Goal: Task Accomplishment & Management: Manage account settings

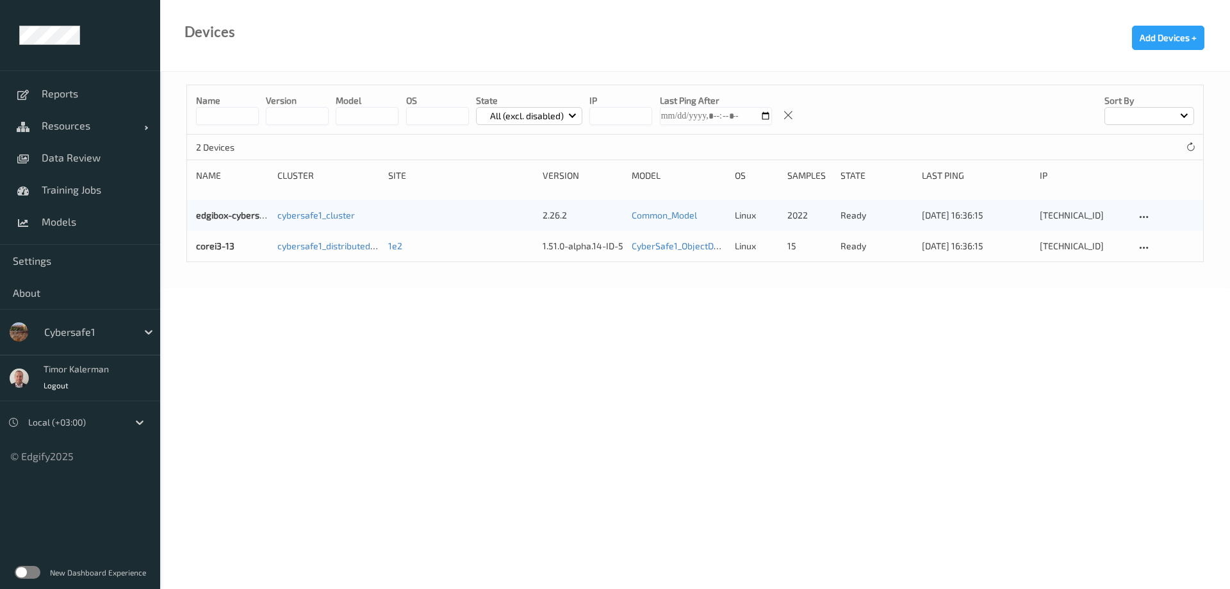
click at [87, 334] on div at bounding box center [87, 331] width 86 height 15
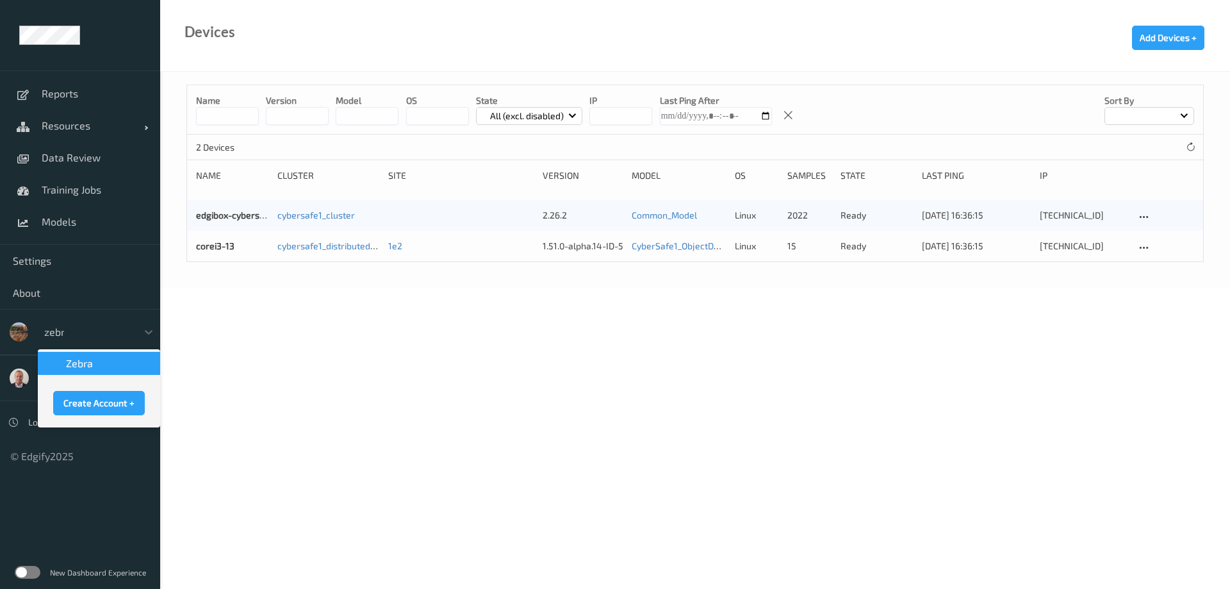
type input "zebra"
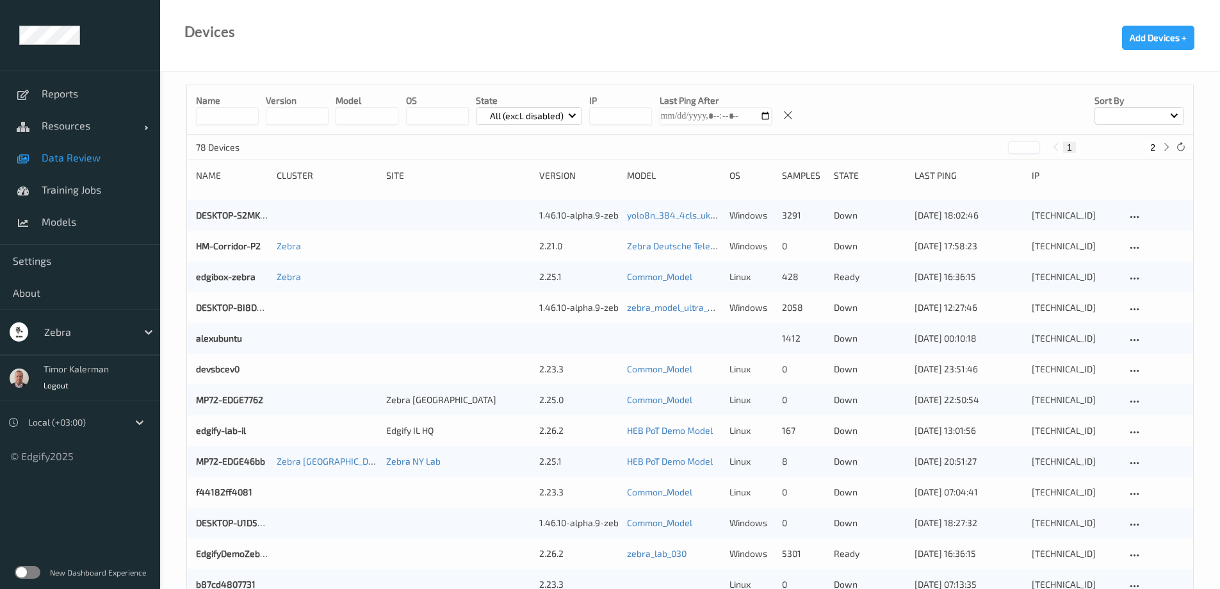
click at [87, 147] on link "Data Review" at bounding box center [80, 158] width 160 height 32
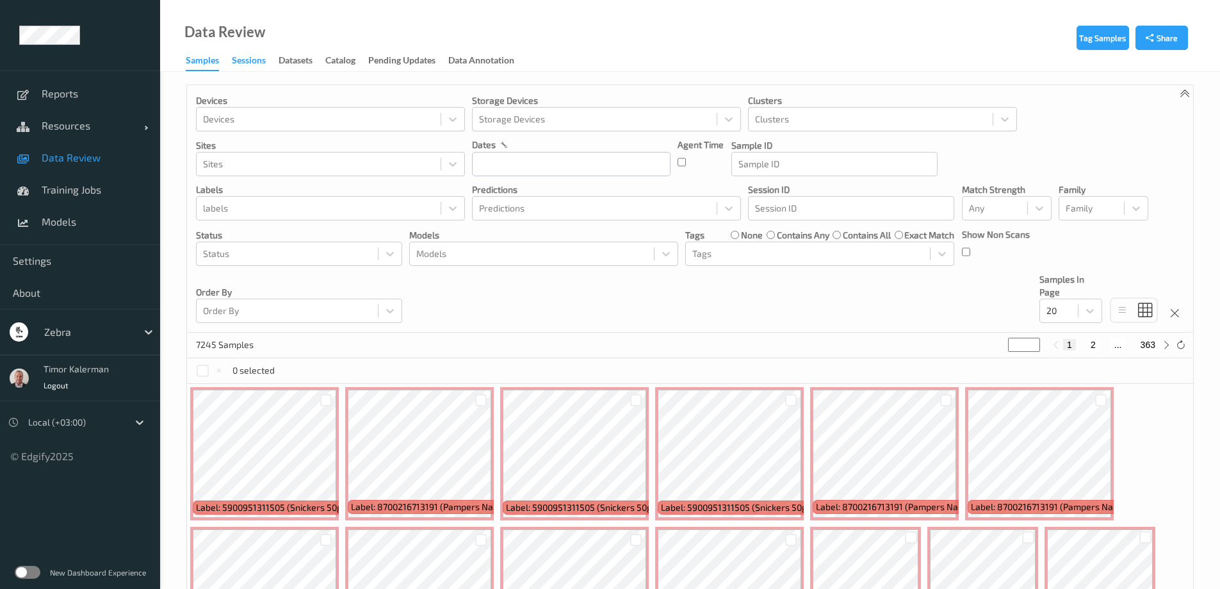
click at [244, 62] on div "Sessions" at bounding box center [249, 62] width 34 height 16
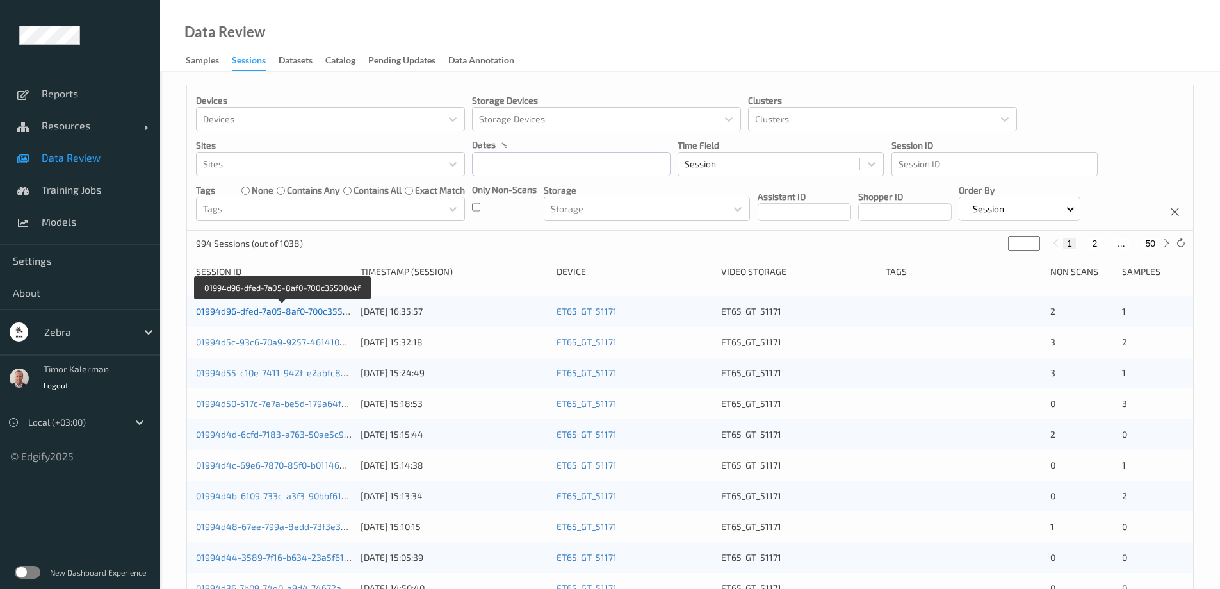
click at [264, 312] on link "01994d96-dfed-7a05-8af0-700c35500c4f" at bounding box center [281, 310] width 170 height 11
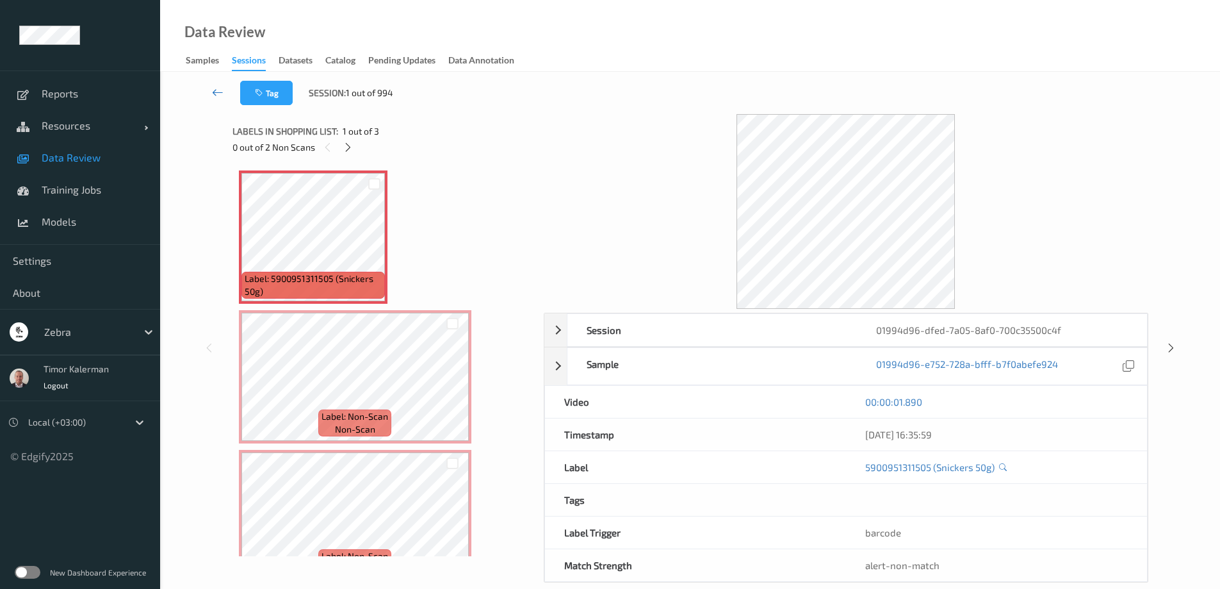
click at [218, 95] on icon at bounding box center [218, 92] width 12 height 13
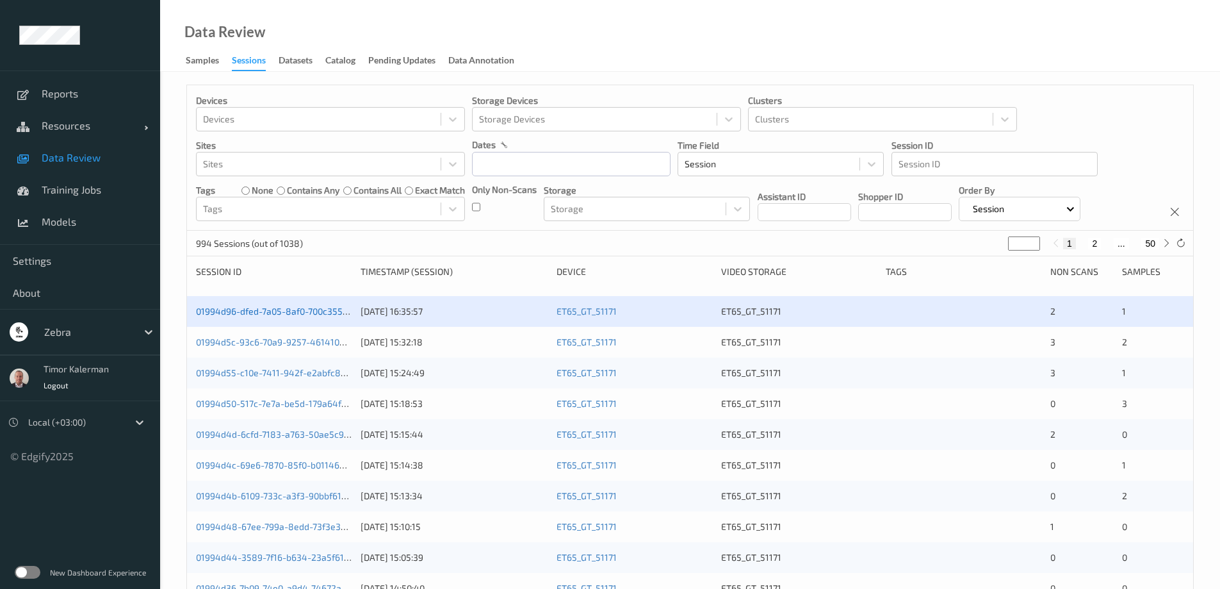
click at [310, 312] on link "01994d96-dfed-7a05-8af0-700c35500c4f" at bounding box center [281, 310] width 170 height 11
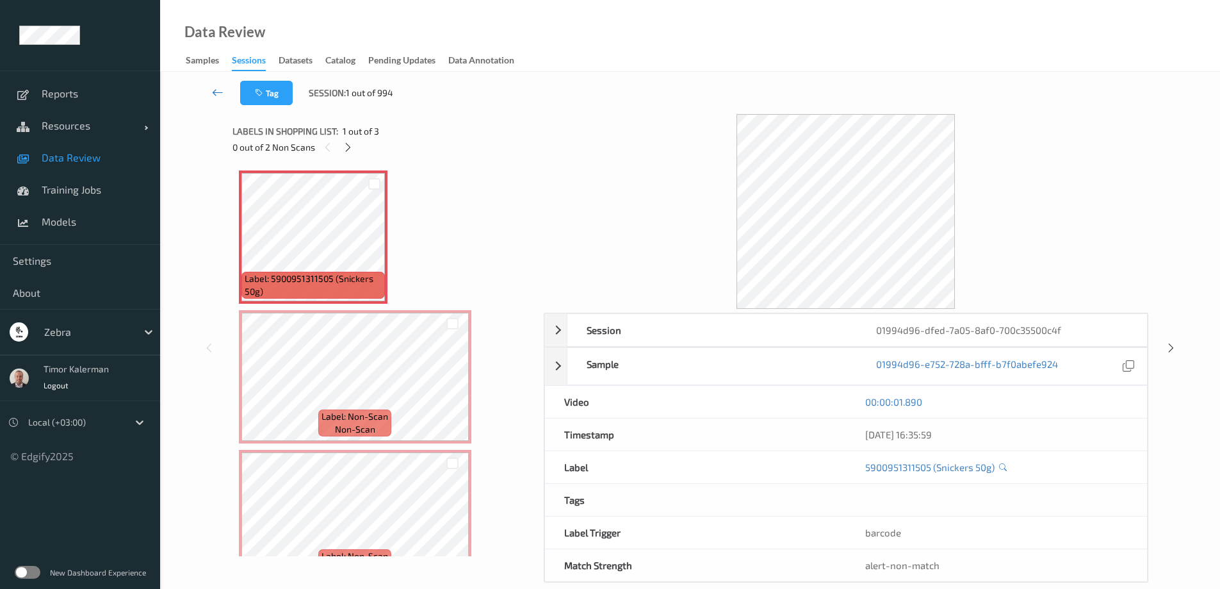
click at [222, 92] on icon at bounding box center [218, 92] width 12 height 13
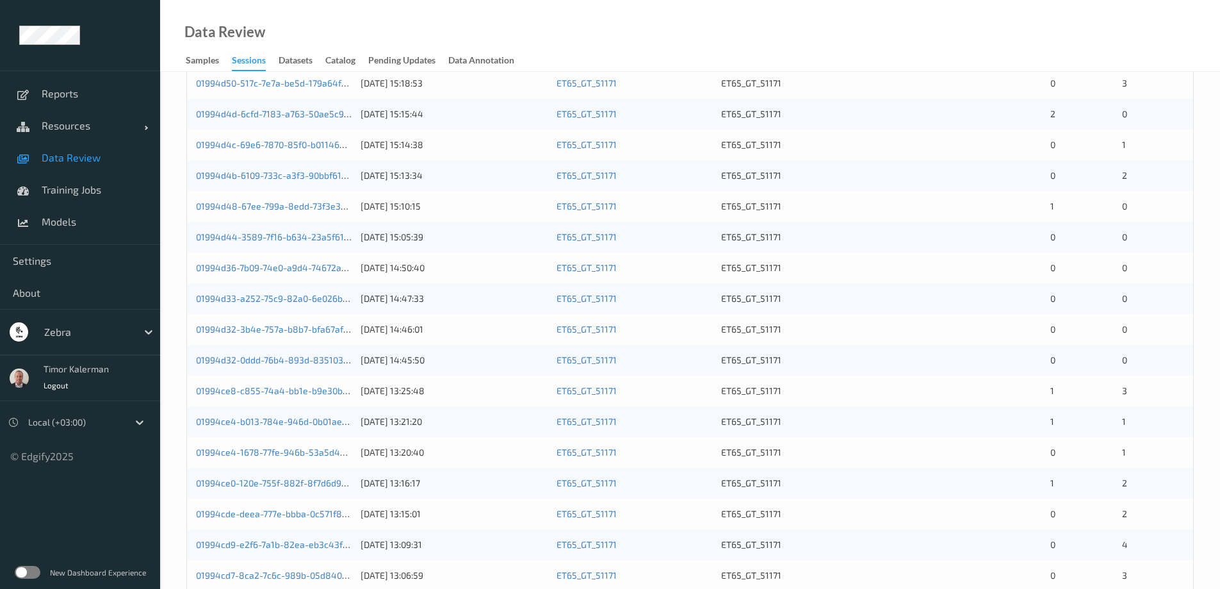
scroll to position [375, 0]
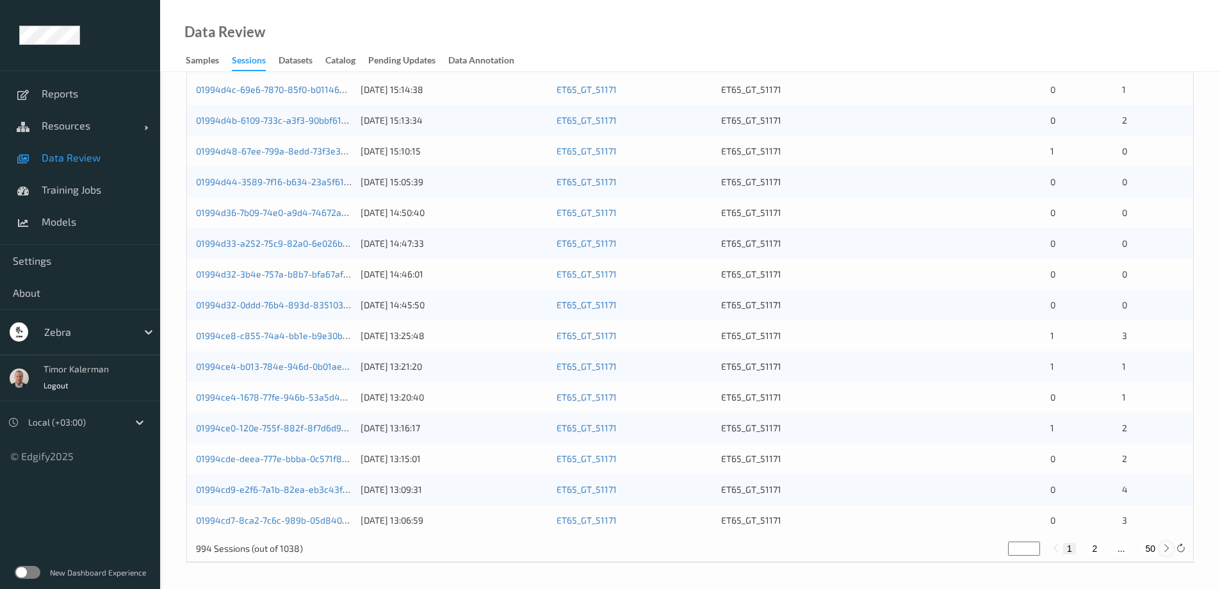
click at [1167, 549] on icon at bounding box center [1167, 548] width 10 height 10
type input "*"
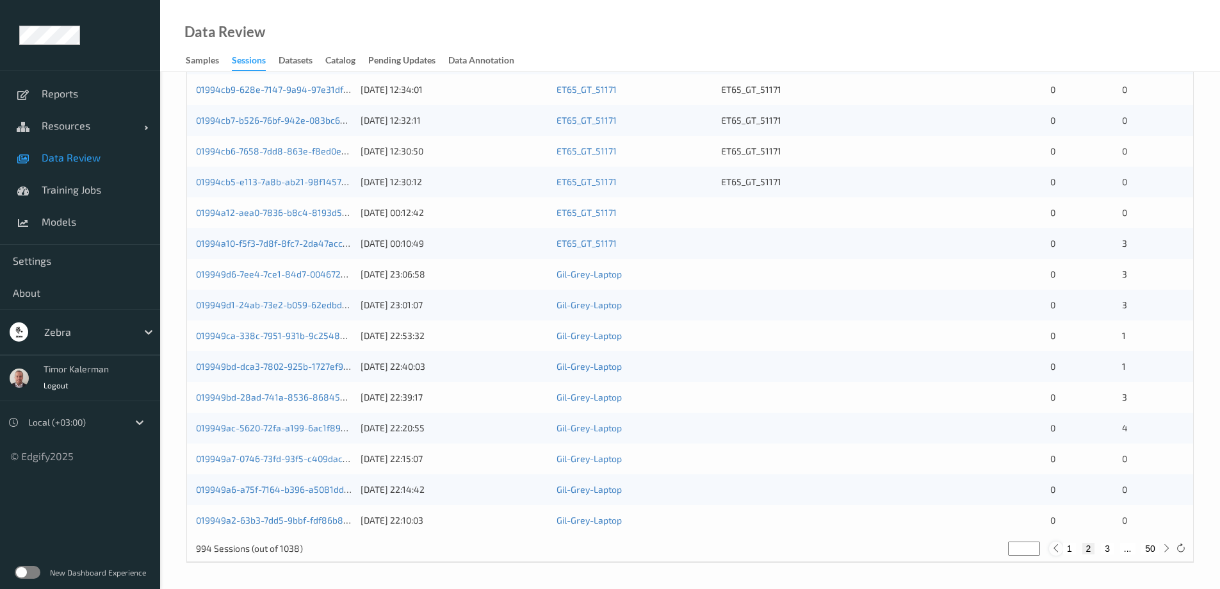
click at [1059, 549] on icon at bounding box center [1056, 548] width 10 height 10
type input "*"
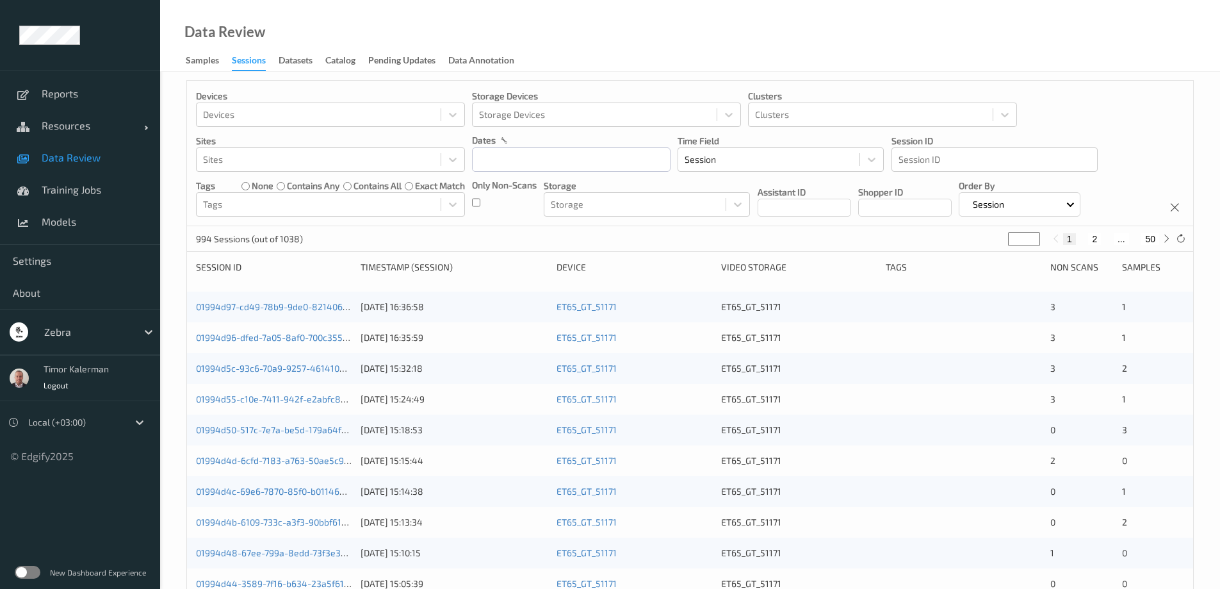
scroll to position [0, 0]
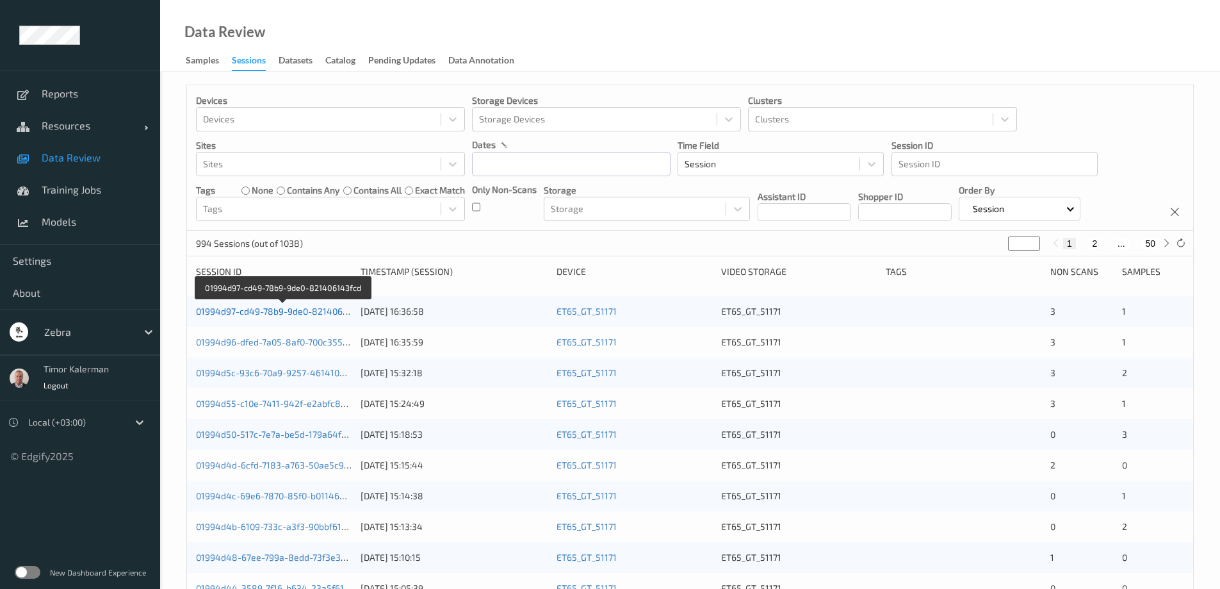
click at [306, 311] on link "01994d97-cd49-78b9-9de0-821406143fcd" at bounding box center [283, 310] width 174 height 11
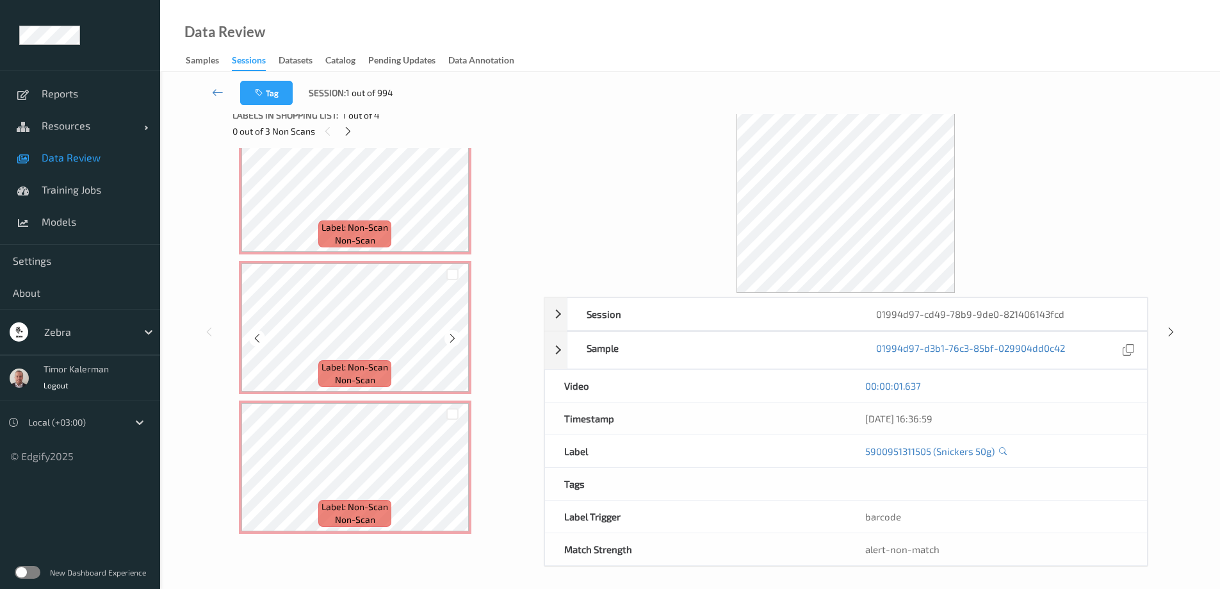
scroll to position [20, 0]
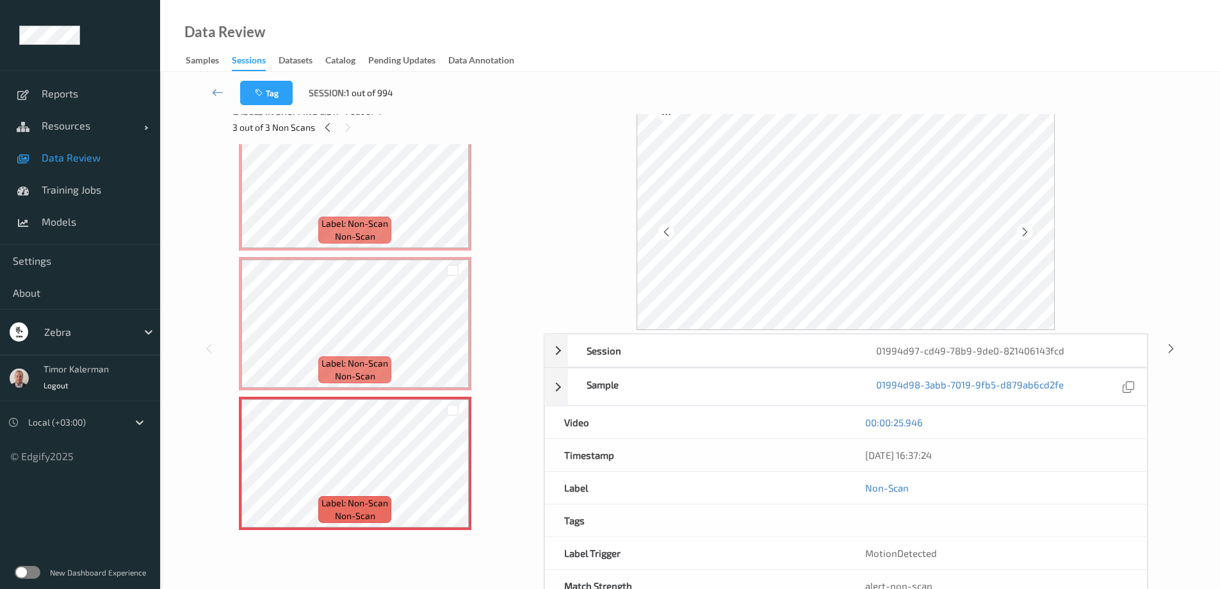
click at [565, 244] on div at bounding box center [846, 212] width 605 height 236
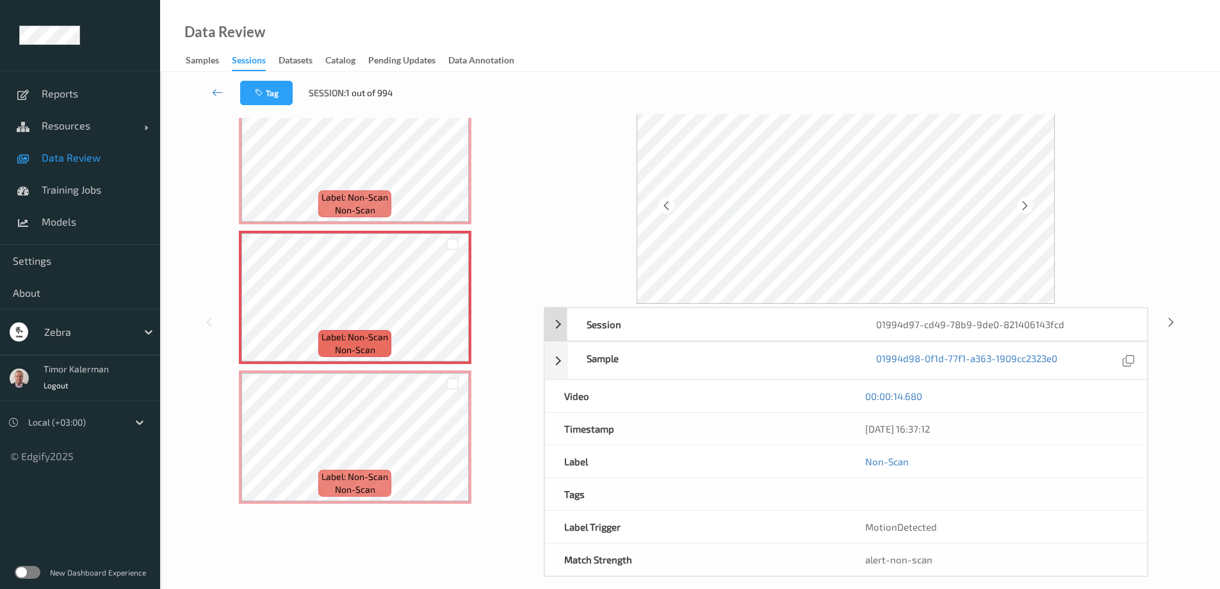
scroll to position [60, 0]
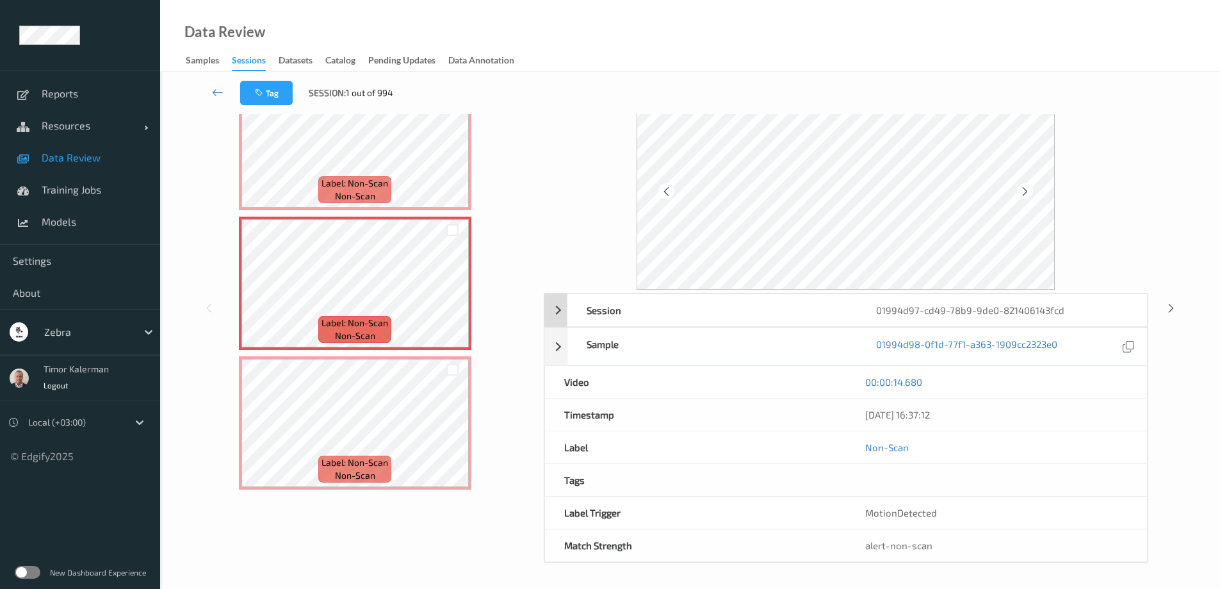
click at [565, 313] on div "Session 01994d97-cd49-78b9-9de0-821406143fcd" at bounding box center [845, 309] width 603 height 33
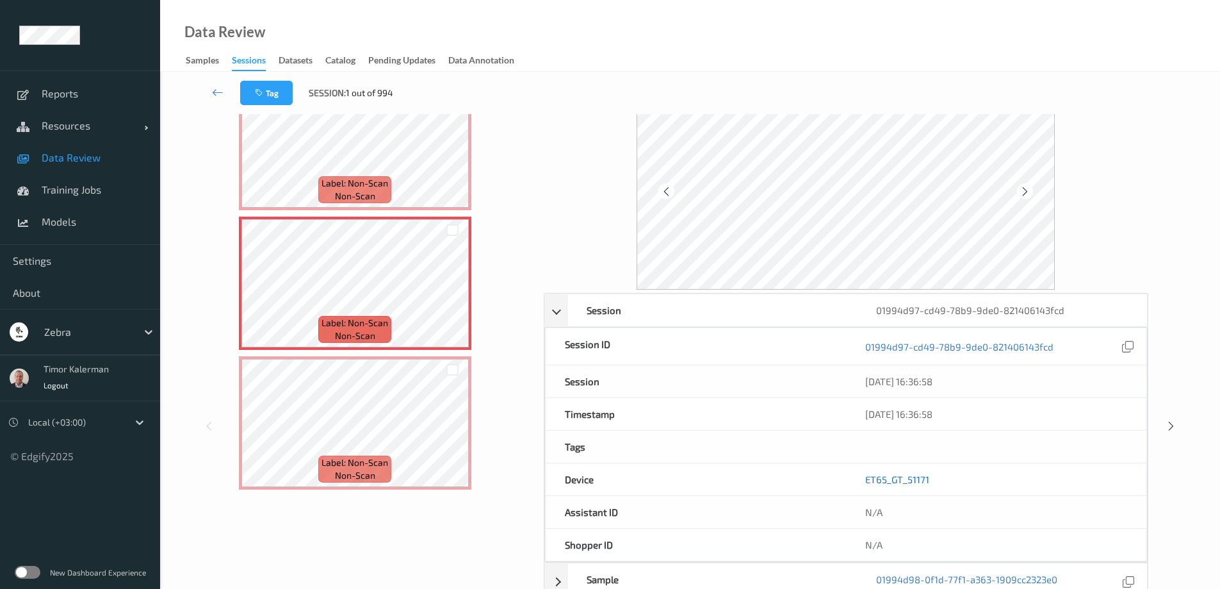
click at [888, 481] on link "ET65_GT_51171" at bounding box center [897, 479] width 64 height 12
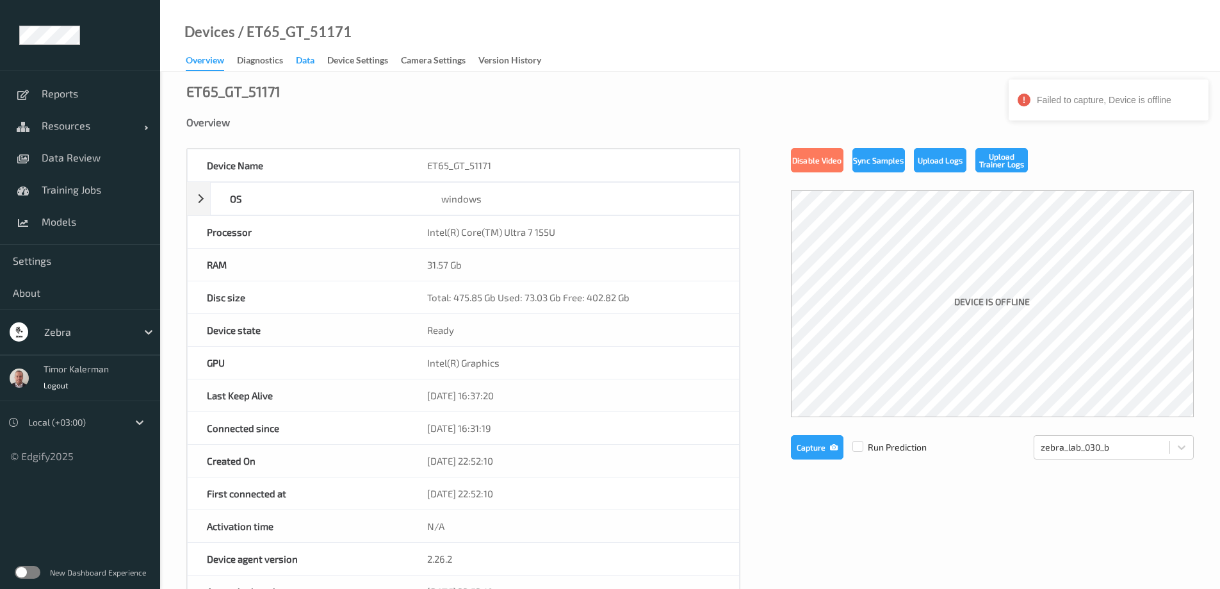
click at [310, 61] on div "Data" at bounding box center [305, 62] width 19 height 16
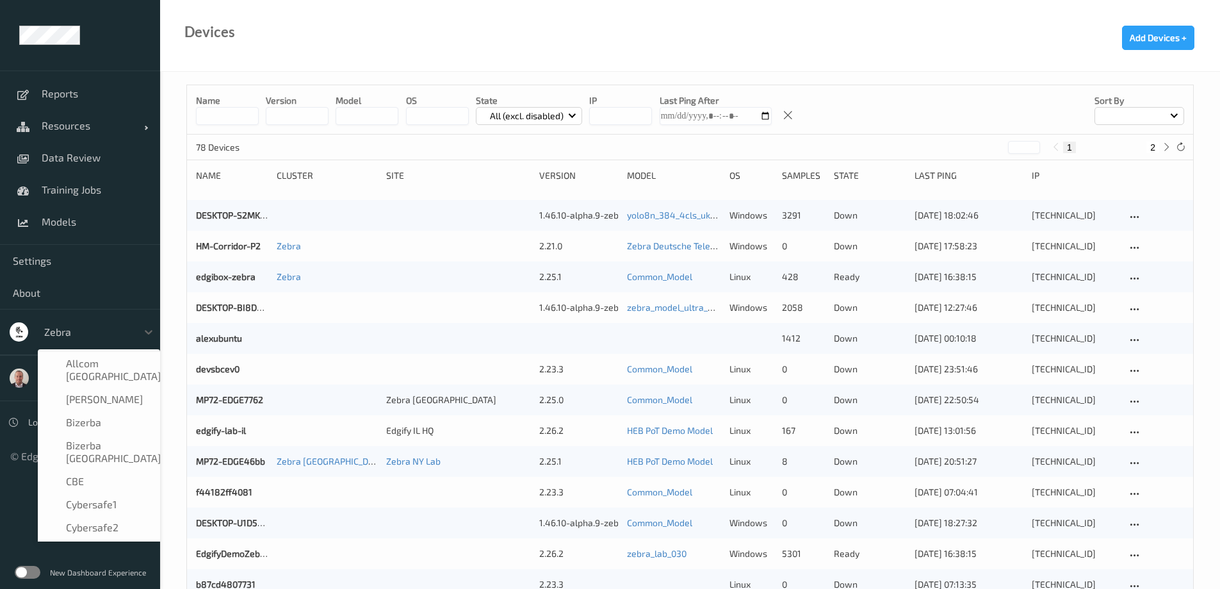
click at [127, 334] on div at bounding box center [87, 331] width 86 height 15
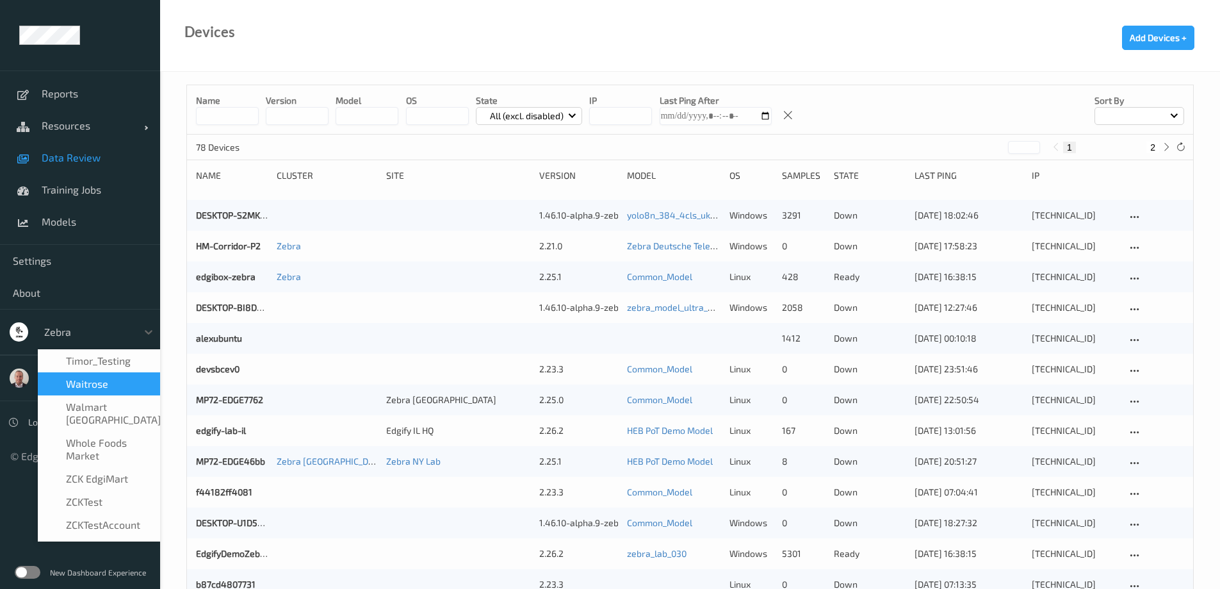
click at [67, 142] on link "Data Review" at bounding box center [80, 158] width 160 height 32
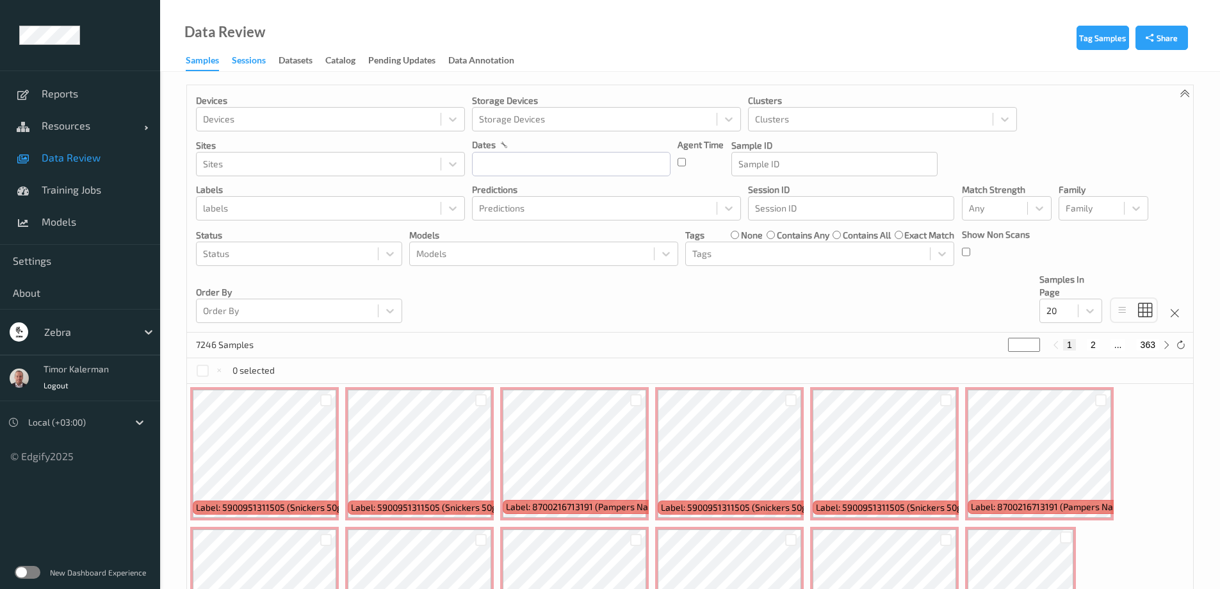
click at [257, 56] on div "Sessions" at bounding box center [249, 62] width 34 height 16
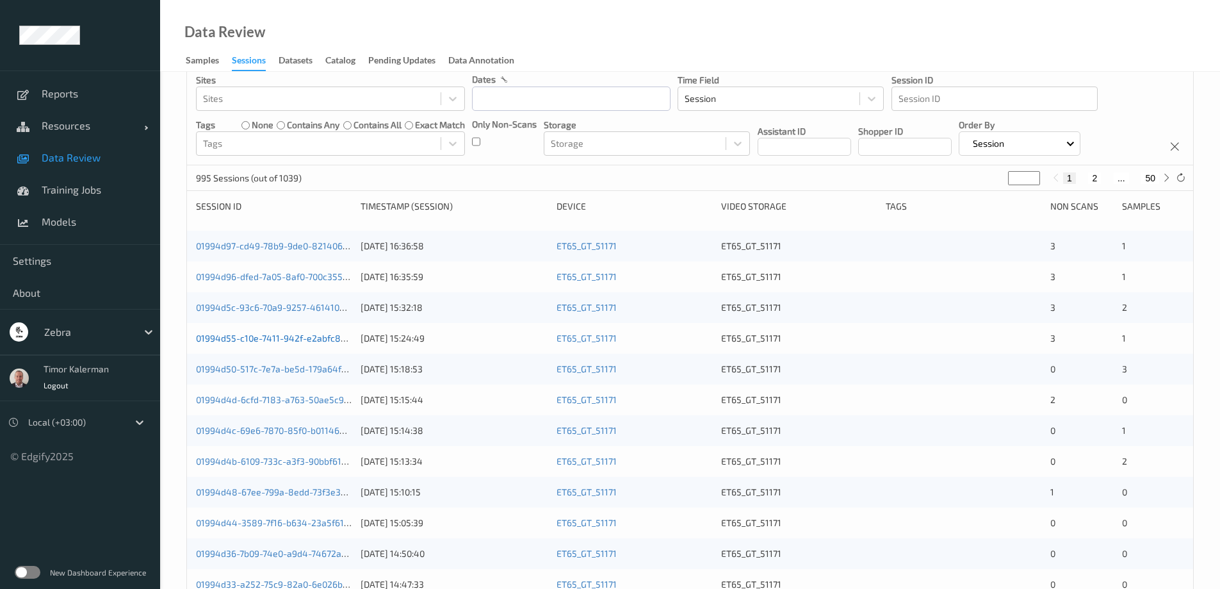
scroll to position [64, 0]
click at [266, 312] on link "01994d5c-93c6-70a9-9257-461410ed1867" at bounding box center [282, 308] width 173 height 11
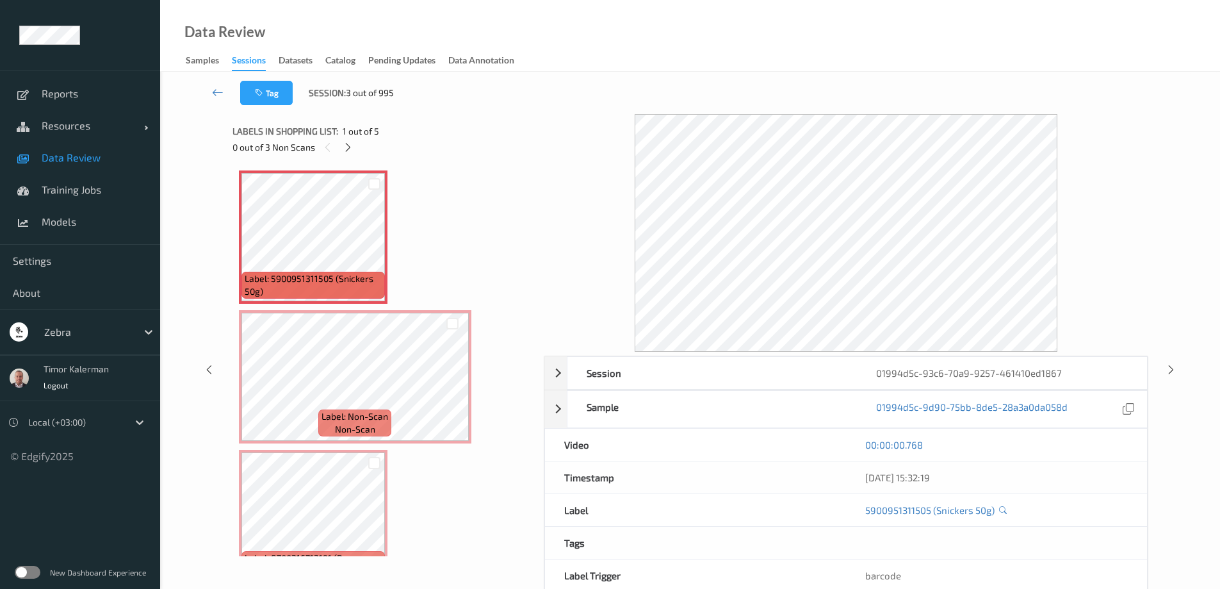
click at [71, 147] on link "Data Review" at bounding box center [80, 158] width 160 height 32
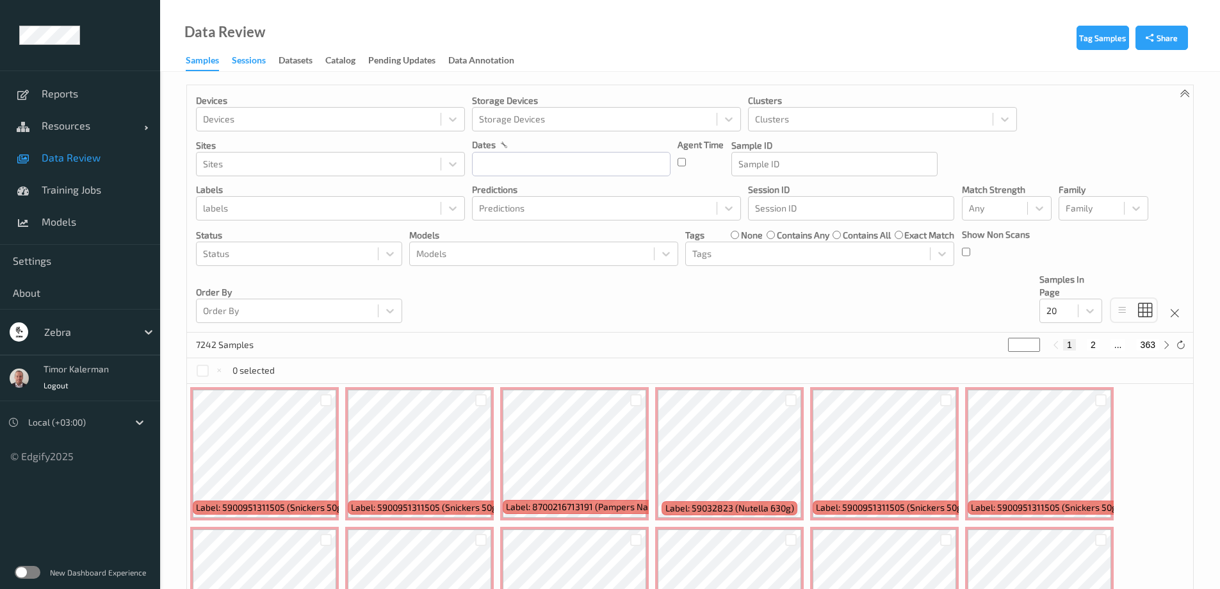
click at [262, 56] on div "Sessions" at bounding box center [249, 62] width 34 height 16
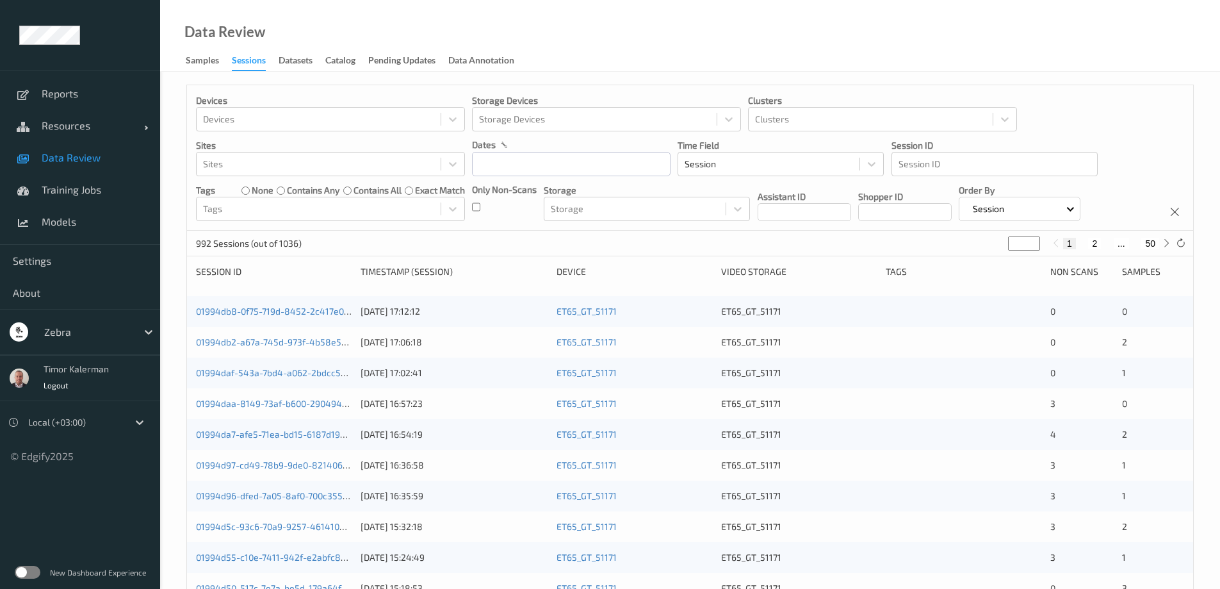
click at [295, 304] on div "01994db8-0f75-719d-8452-2c417e000796 15/09/2025 17:12:12 ET65_GT_51171 ET65_GT_…" at bounding box center [690, 311] width 1006 height 31
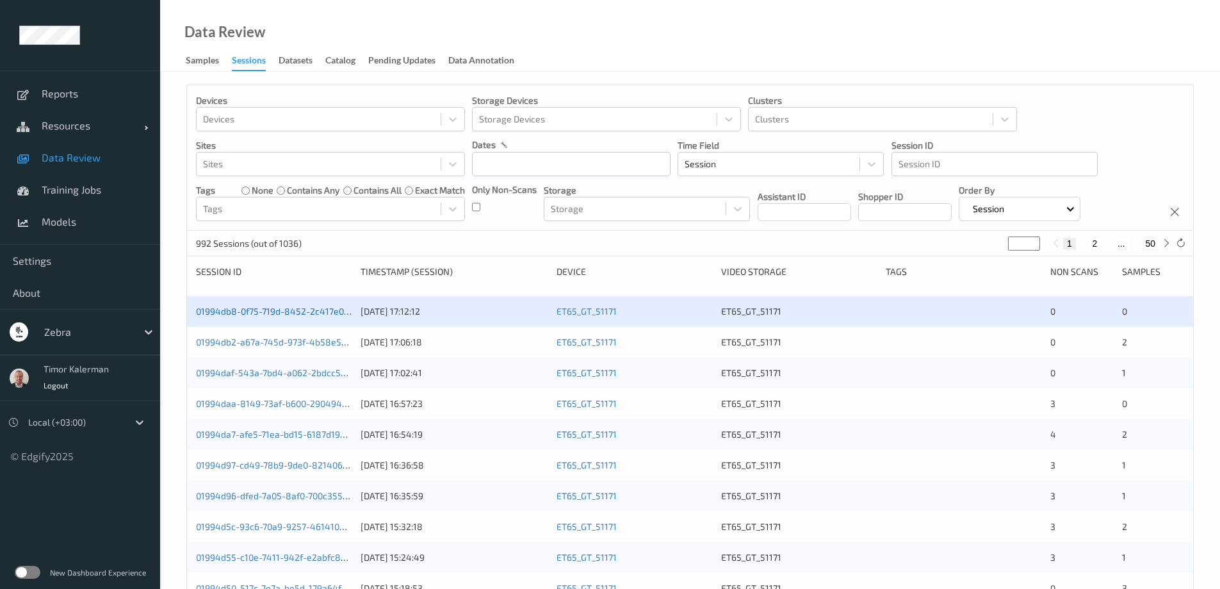
click at [284, 306] on link "01994db8-0f75-719d-8452-2c417e000796" at bounding box center [282, 310] width 173 height 11
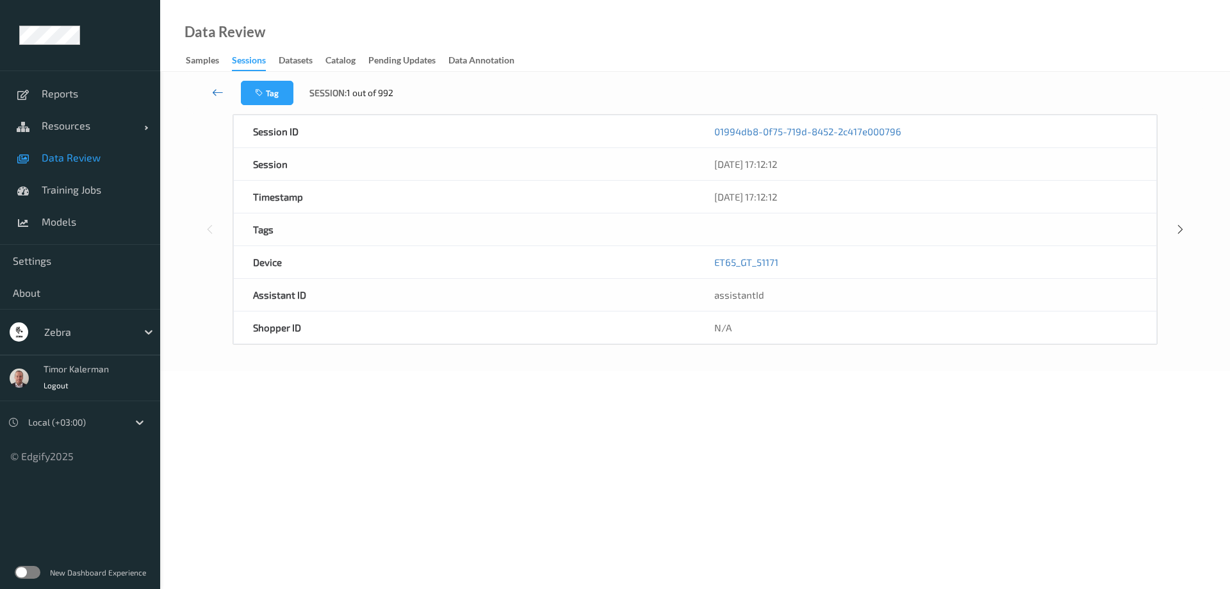
click at [215, 90] on icon at bounding box center [218, 92] width 12 height 13
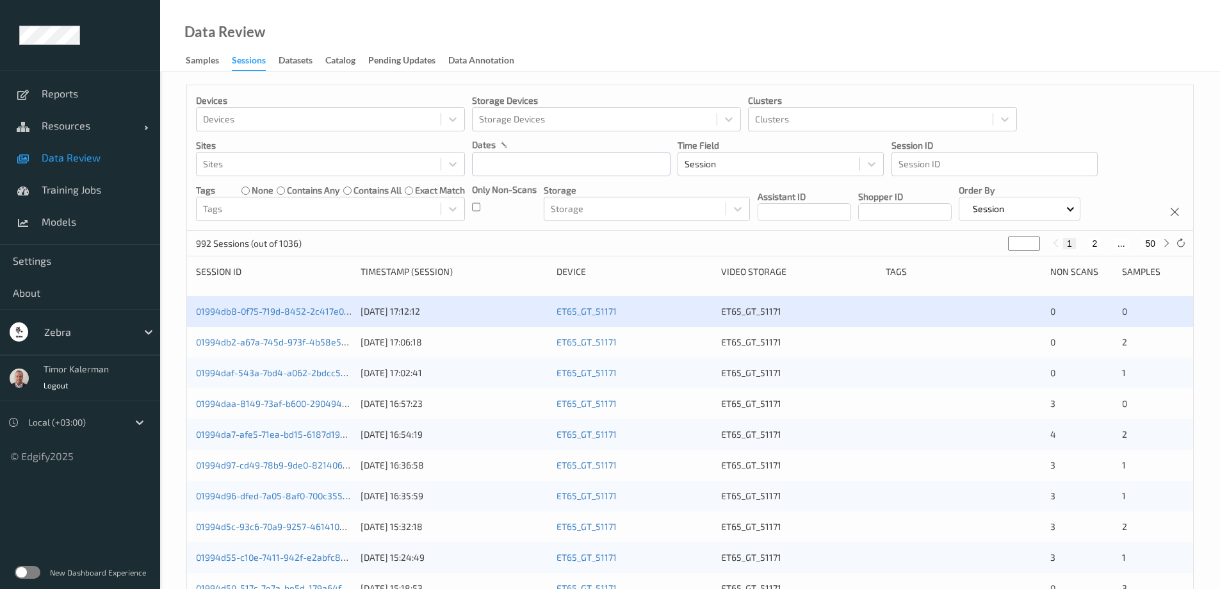
click at [92, 160] on span "Data Review" at bounding box center [95, 157] width 106 height 13
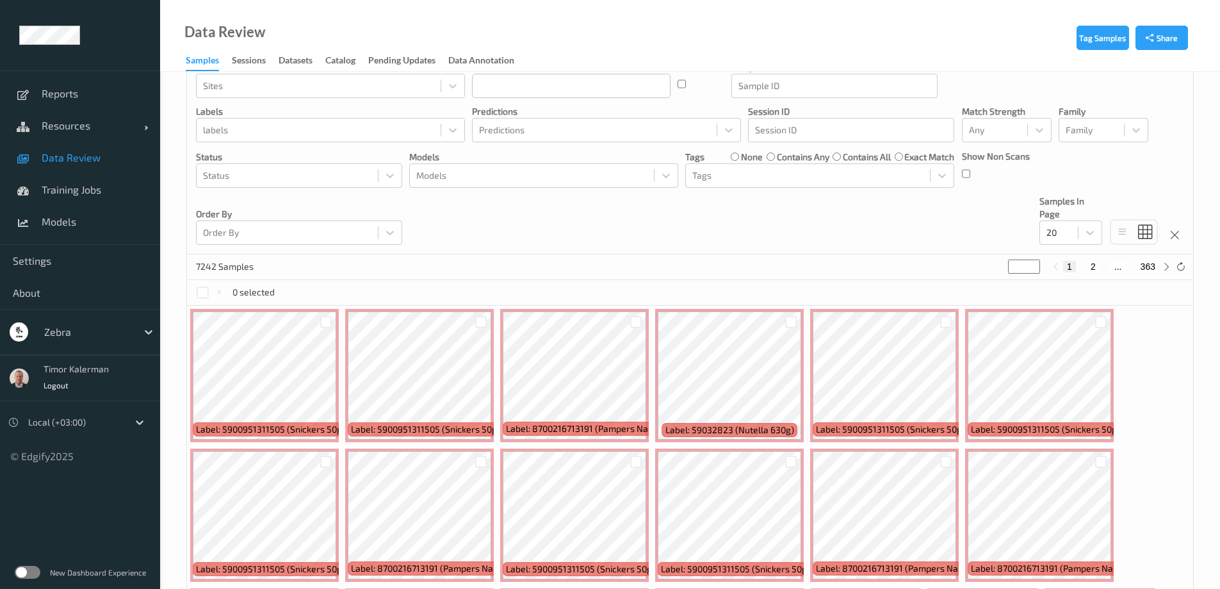
scroll to position [192, 0]
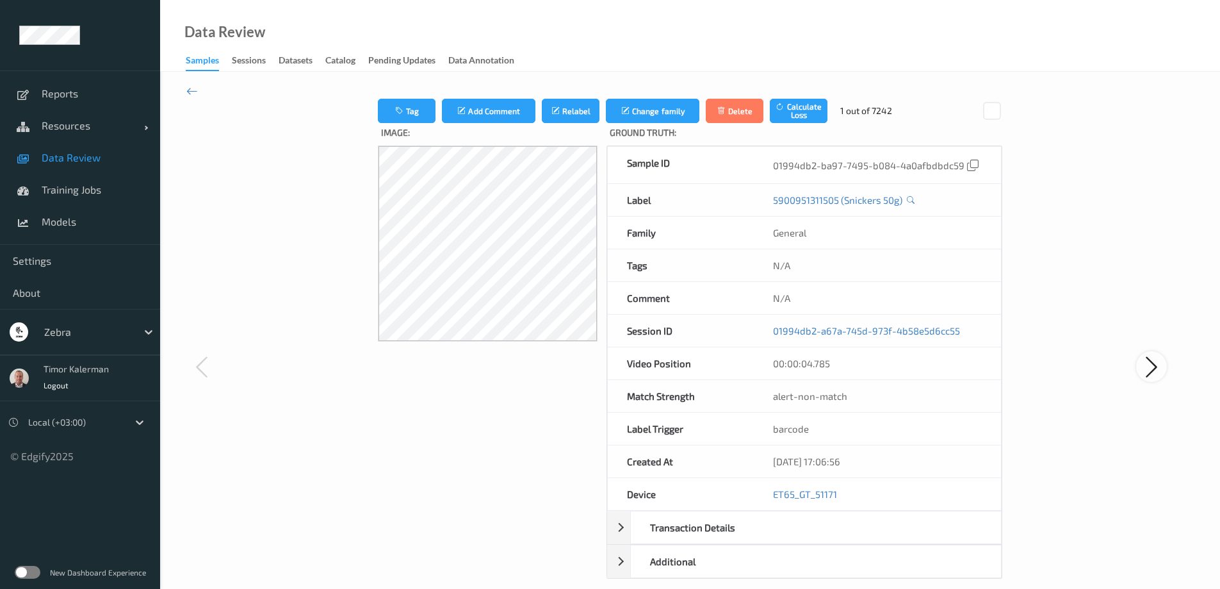
click at [1141, 354] on icon at bounding box center [1152, 367] width 26 height 26
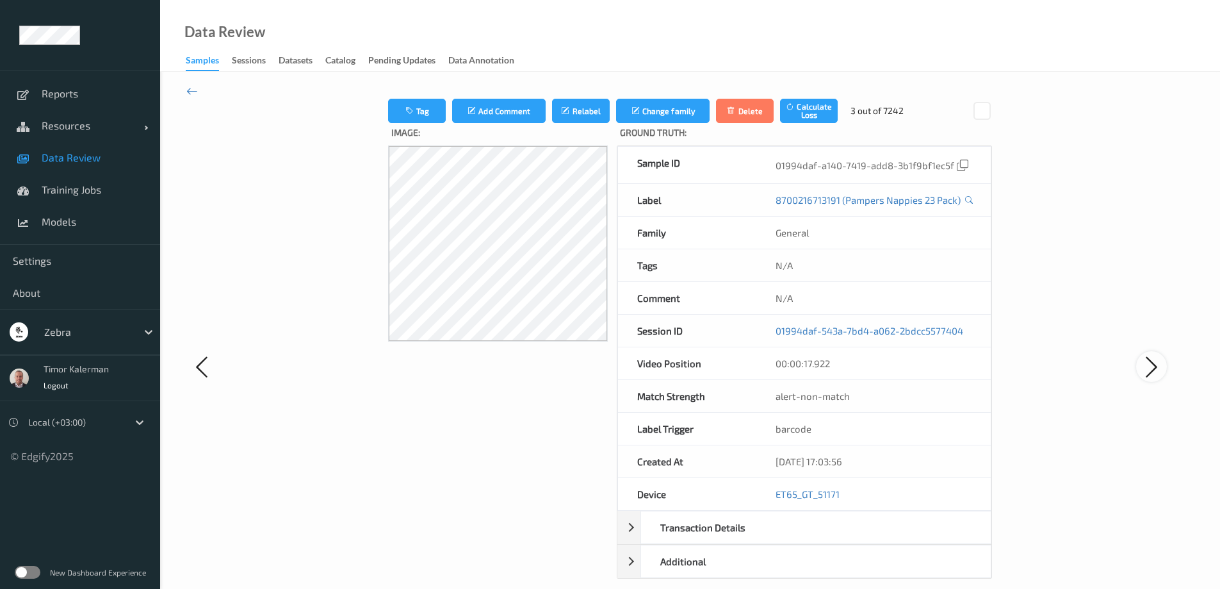
click at [1141, 354] on icon at bounding box center [1152, 367] width 26 height 26
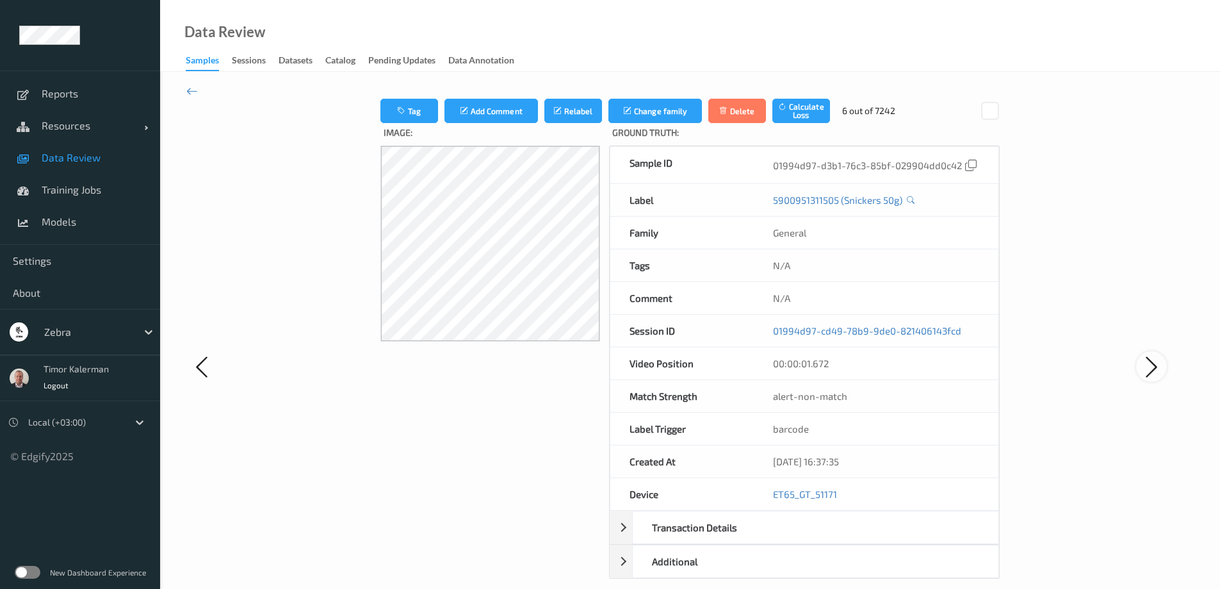
click at [1141, 354] on icon at bounding box center [1152, 367] width 26 height 26
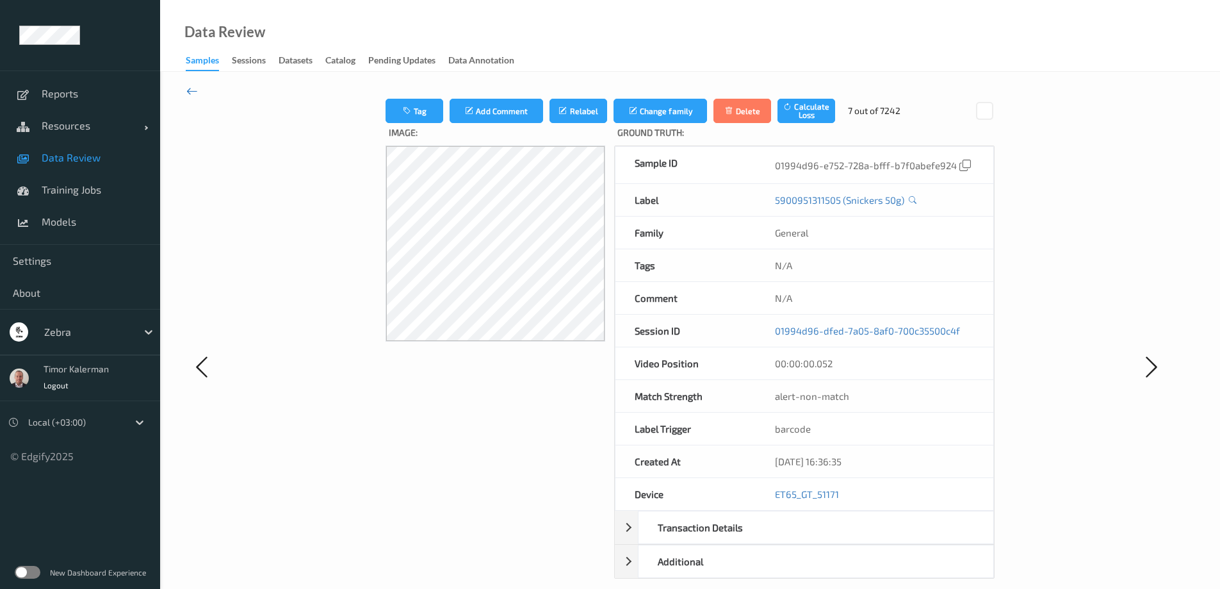
click at [195, 95] on icon at bounding box center [192, 91] width 12 height 14
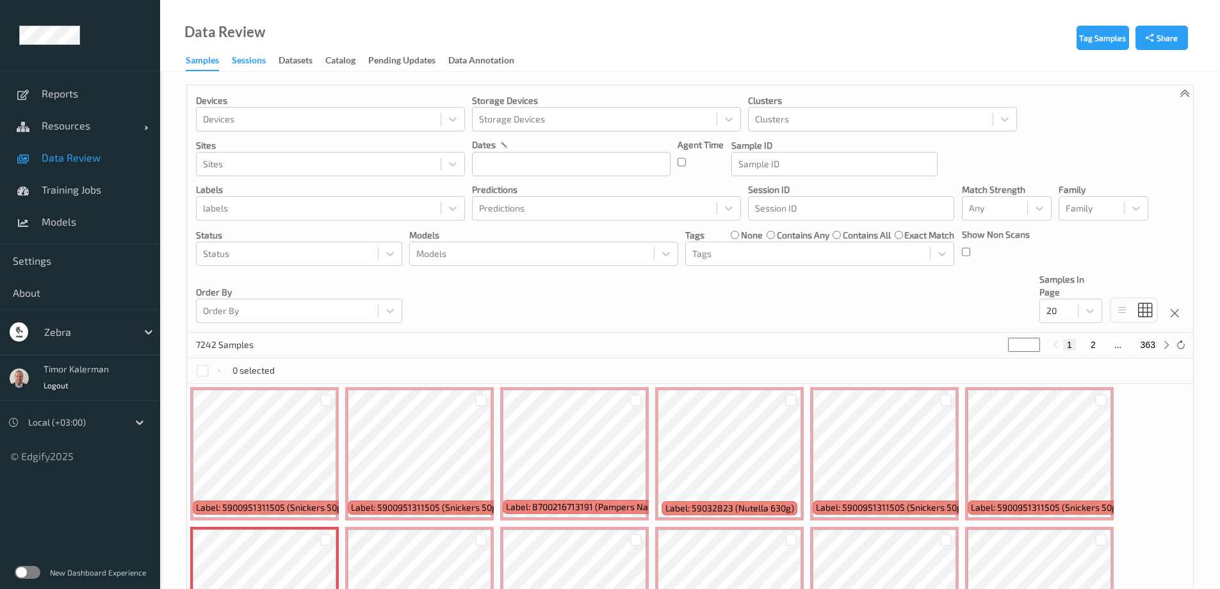
click at [249, 63] on div "Sessions" at bounding box center [249, 62] width 34 height 16
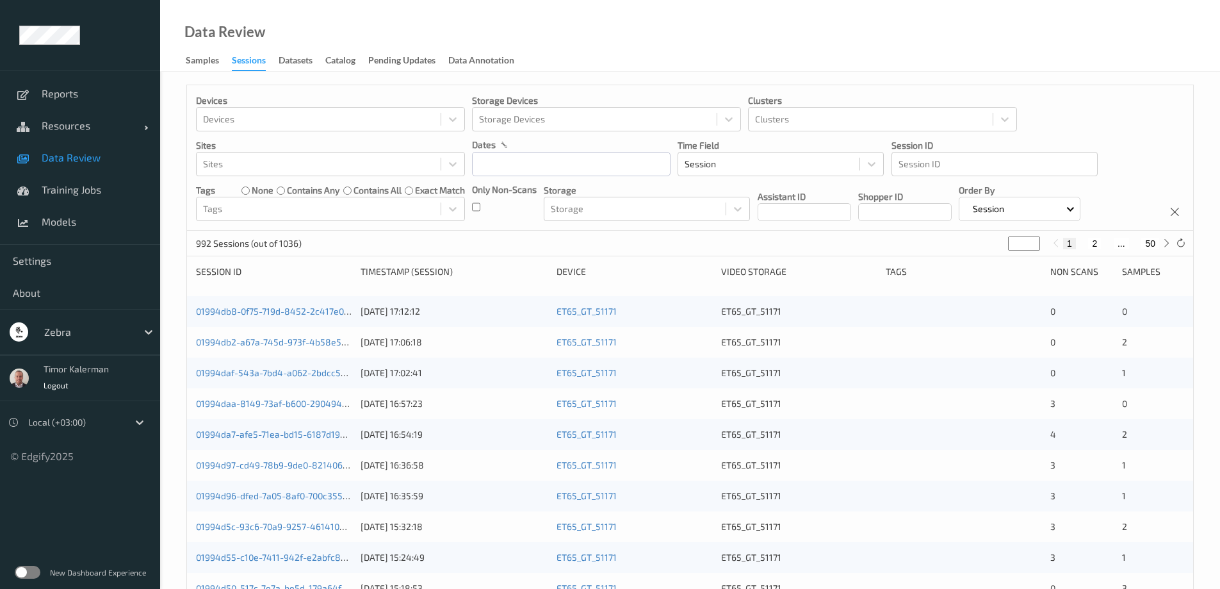
click at [262, 295] on div "Devices Devices Storage Devices Storage Devices Clusters Clusters Sites Sites d…" at bounding box center [689, 511] width 1007 height 853
click at [258, 303] on div "01994db8-0f75-719d-8452-2c417e000796 15/09/2025 17:12:12 ET65_GT_51171 ET65_GT_…" at bounding box center [690, 311] width 1006 height 31
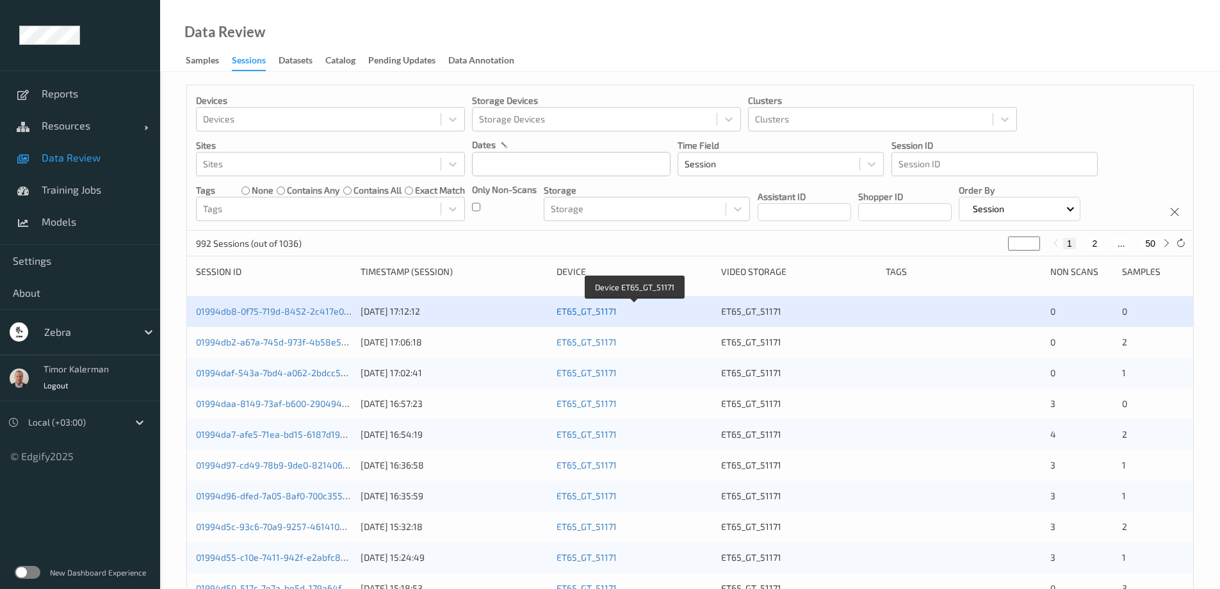
click at [606, 306] on link "ET65_GT_51171" at bounding box center [587, 310] width 60 height 11
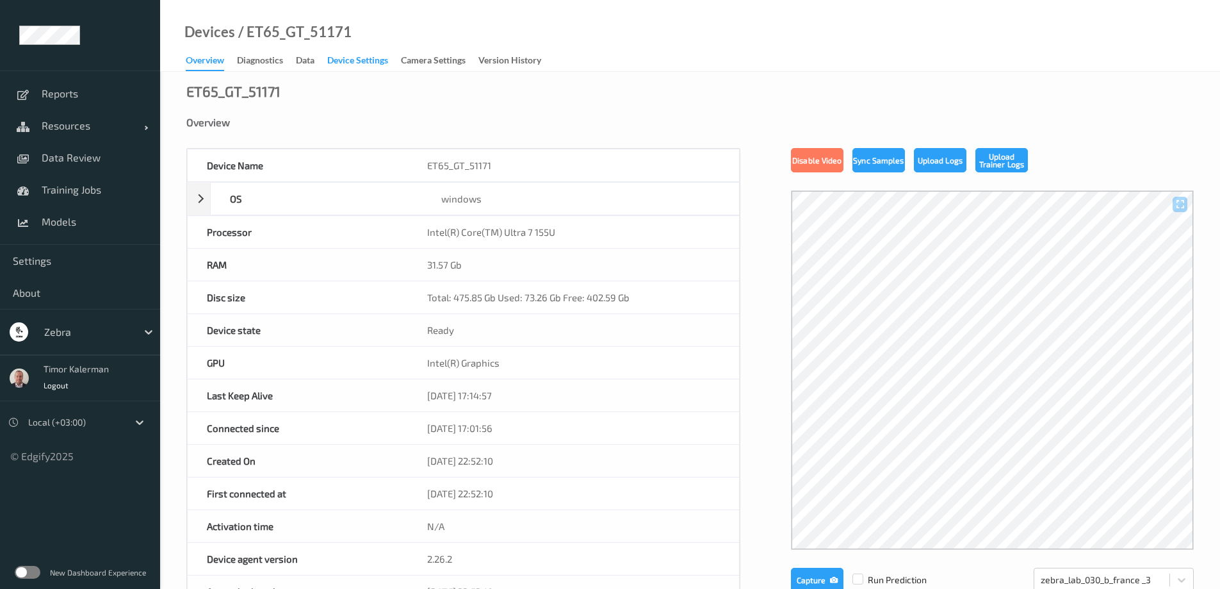
click at [343, 60] on div "Device Settings" at bounding box center [357, 62] width 61 height 16
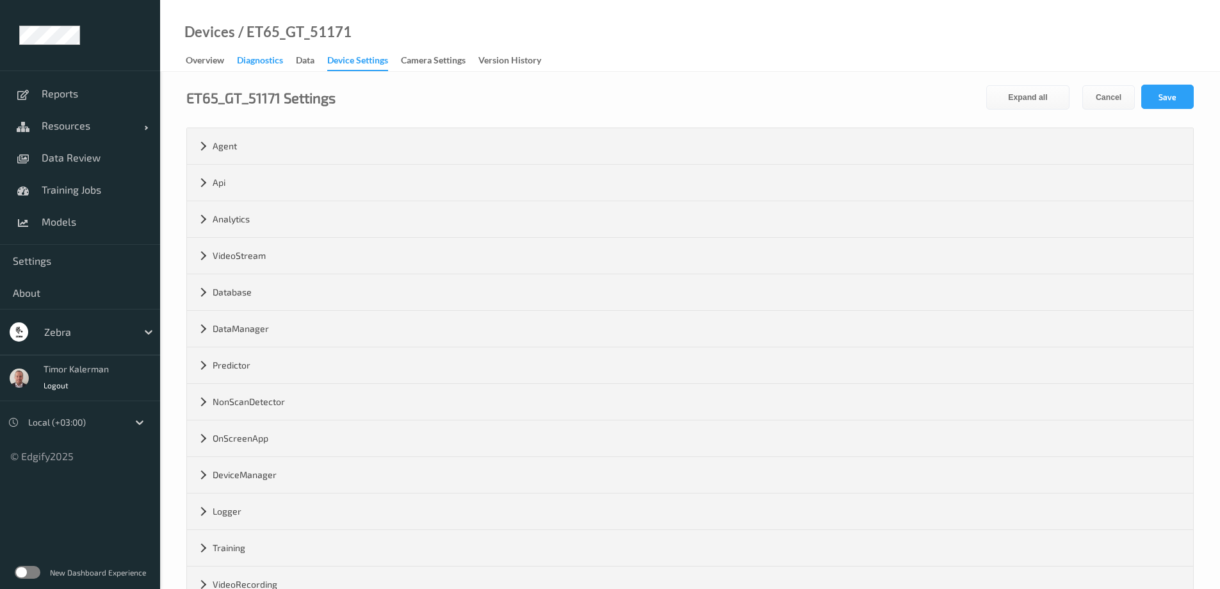
click at [271, 59] on div "Diagnostics" at bounding box center [260, 62] width 46 height 16
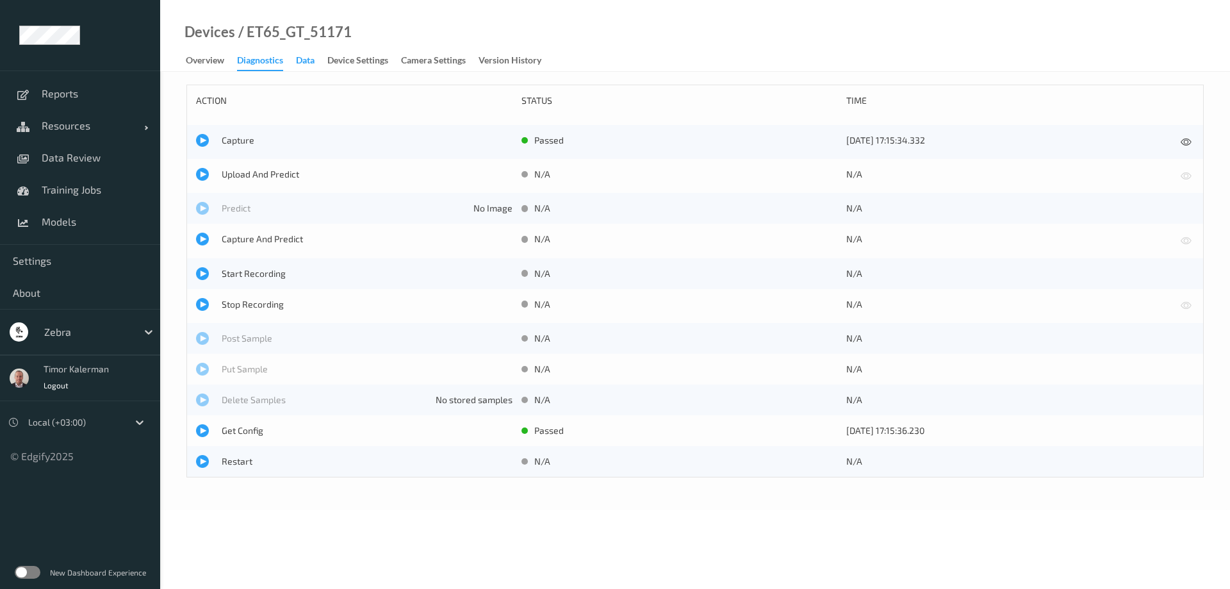
click at [314, 60] on div "Data" at bounding box center [305, 62] width 19 height 16
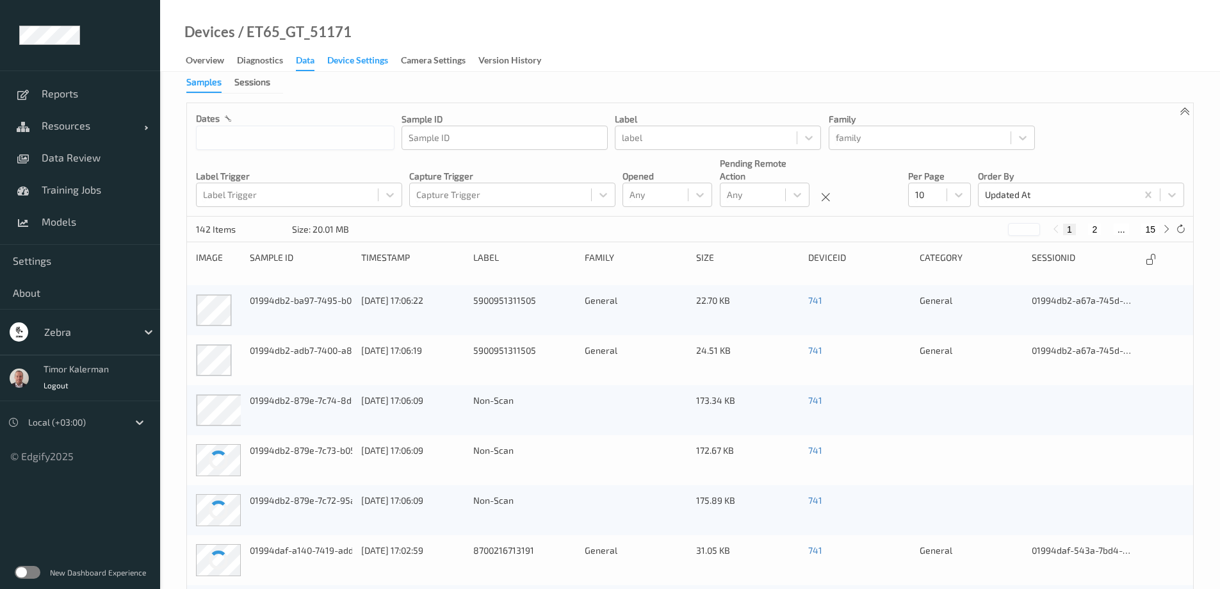
click at [359, 58] on div "Device Settings" at bounding box center [357, 62] width 61 height 16
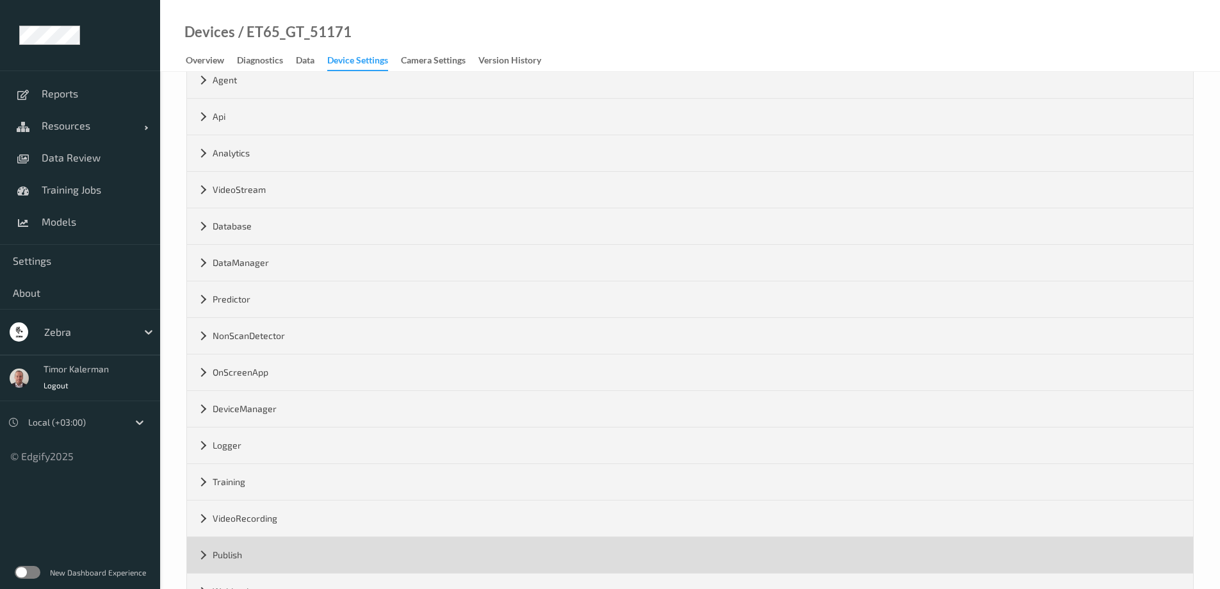
scroll to position [128, 0]
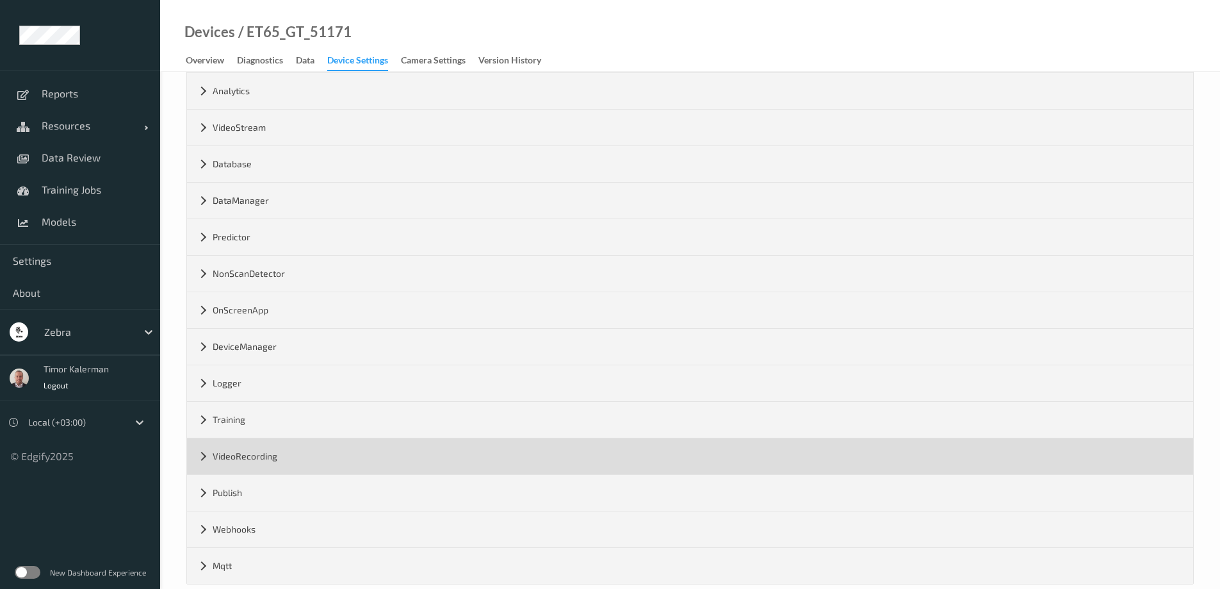
click at [317, 453] on div "VideoRecording" at bounding box center [690, 456] width 1006 height 36
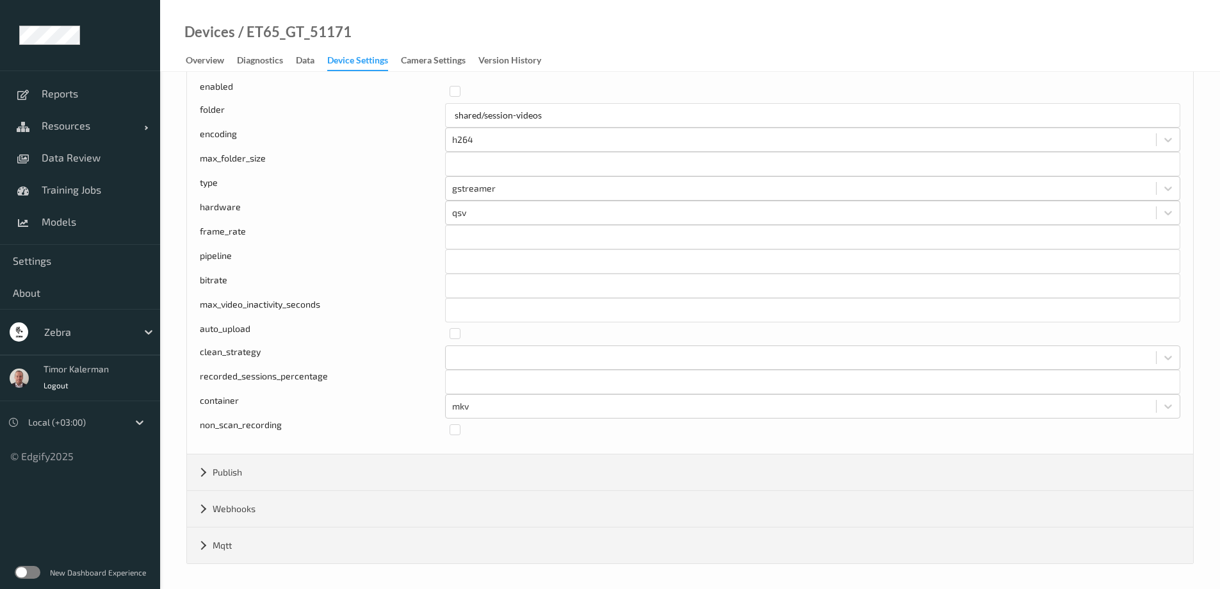
scroll to position [536, 0]
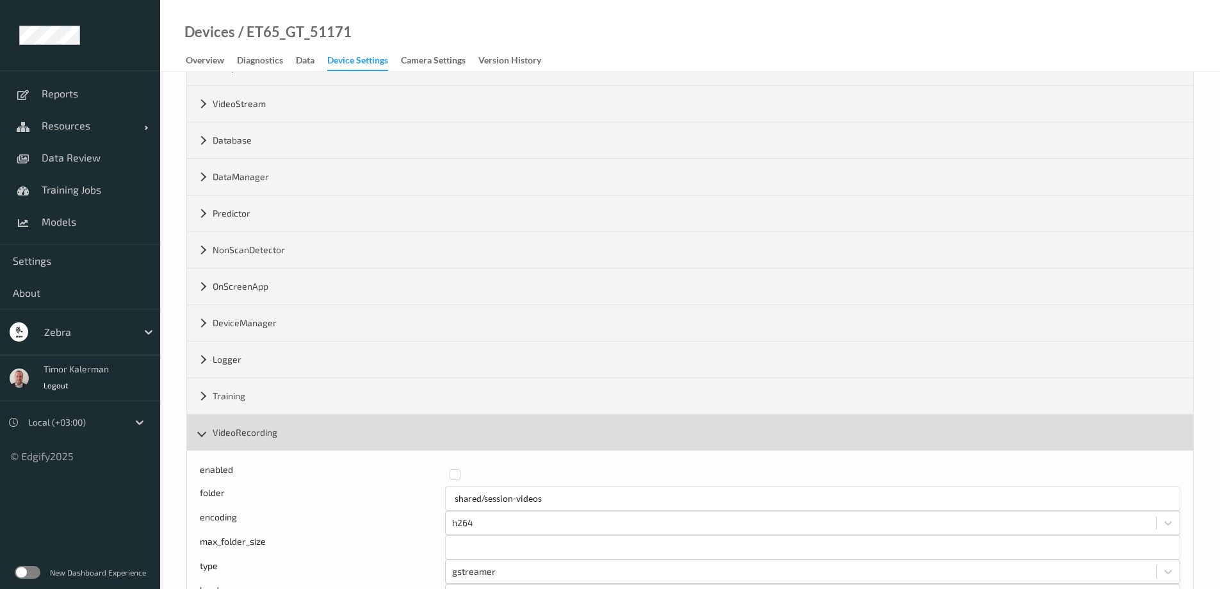
click at [286, 441] on div "VideoRecording" at bounding box center [690, 432] width 1006 height 36
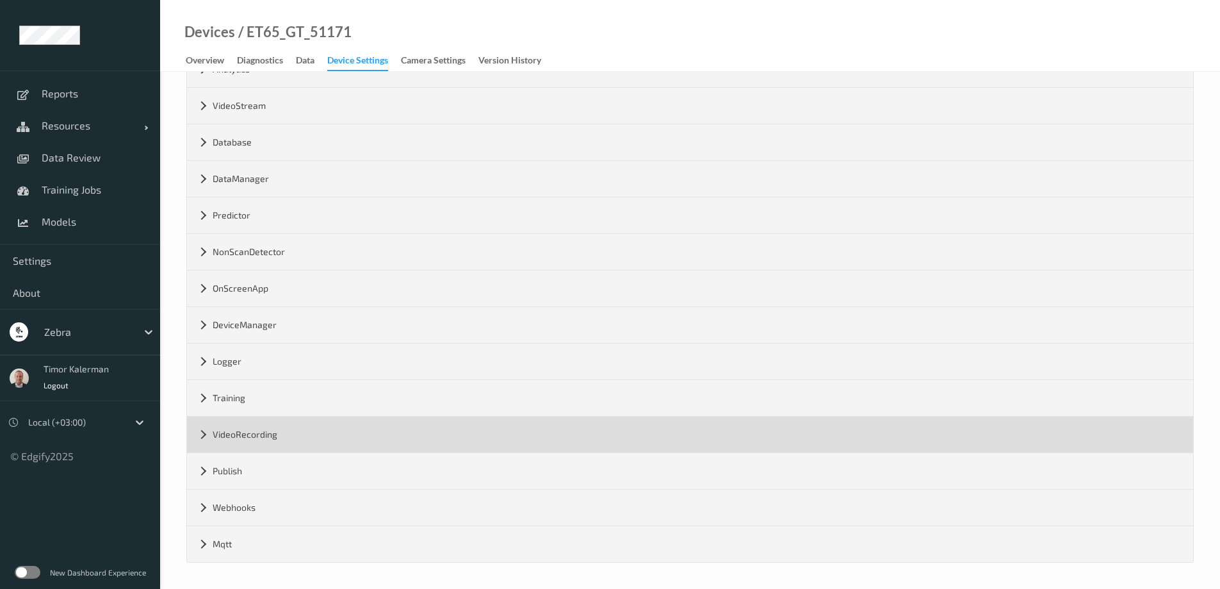
scroll to position [150, 0]
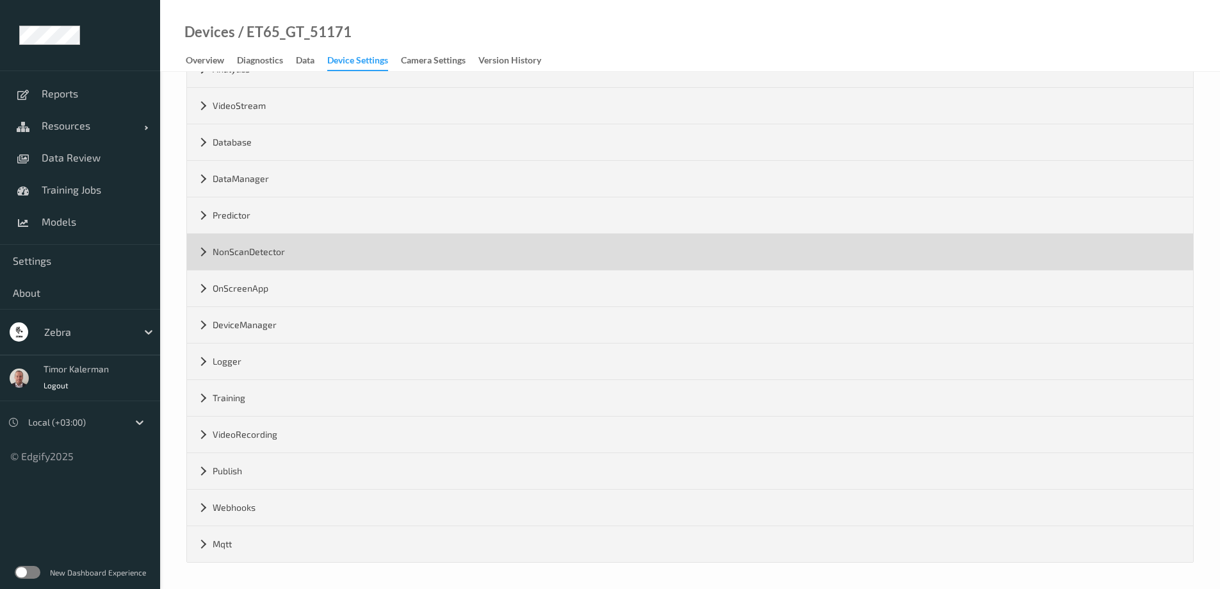
click at [286, 251] on div "NonScanDetector" at bounding box center [690, 252] width 1006 height 36
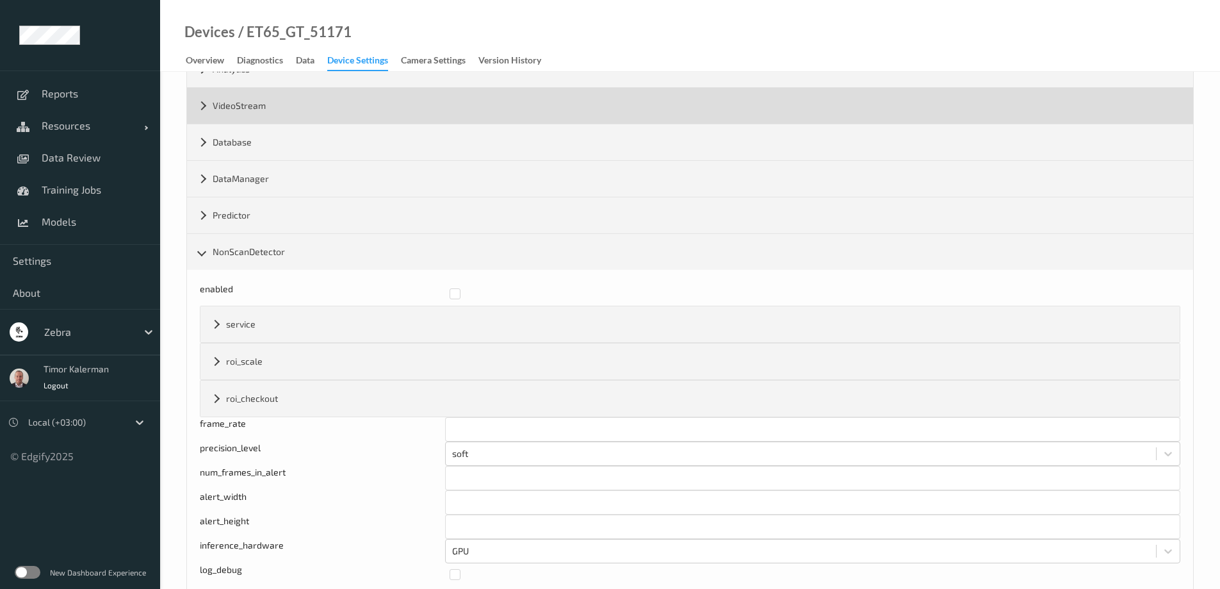
click at [306, 115] on div "VideoStream" at bounding box center [690, 106] width 1006 height 36
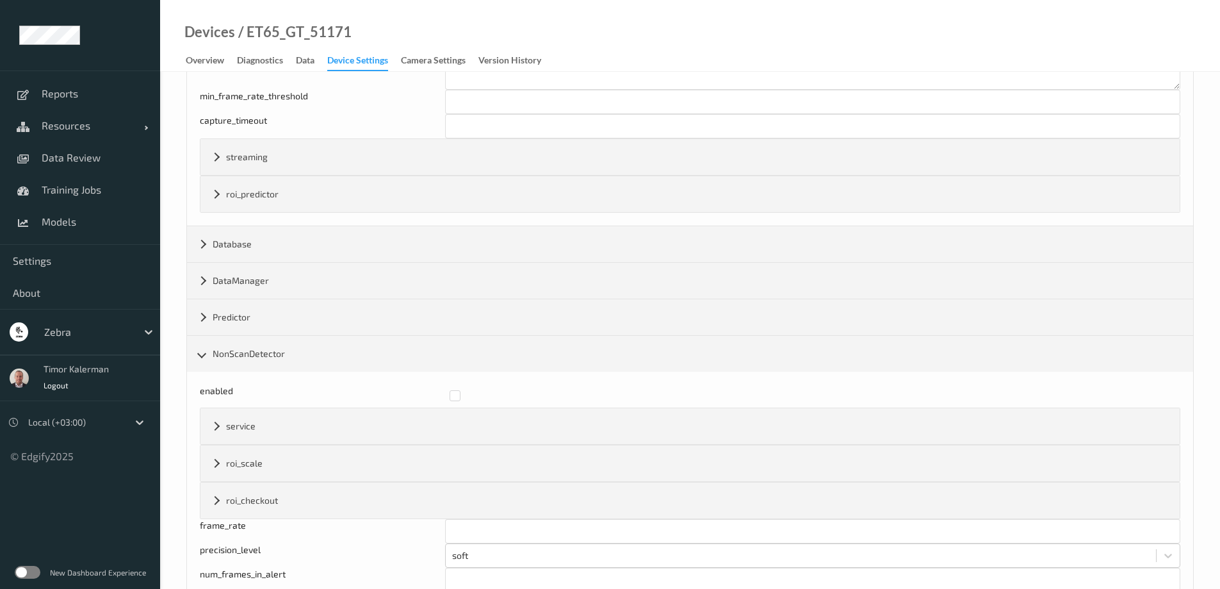
scroll to position [1431, 0]
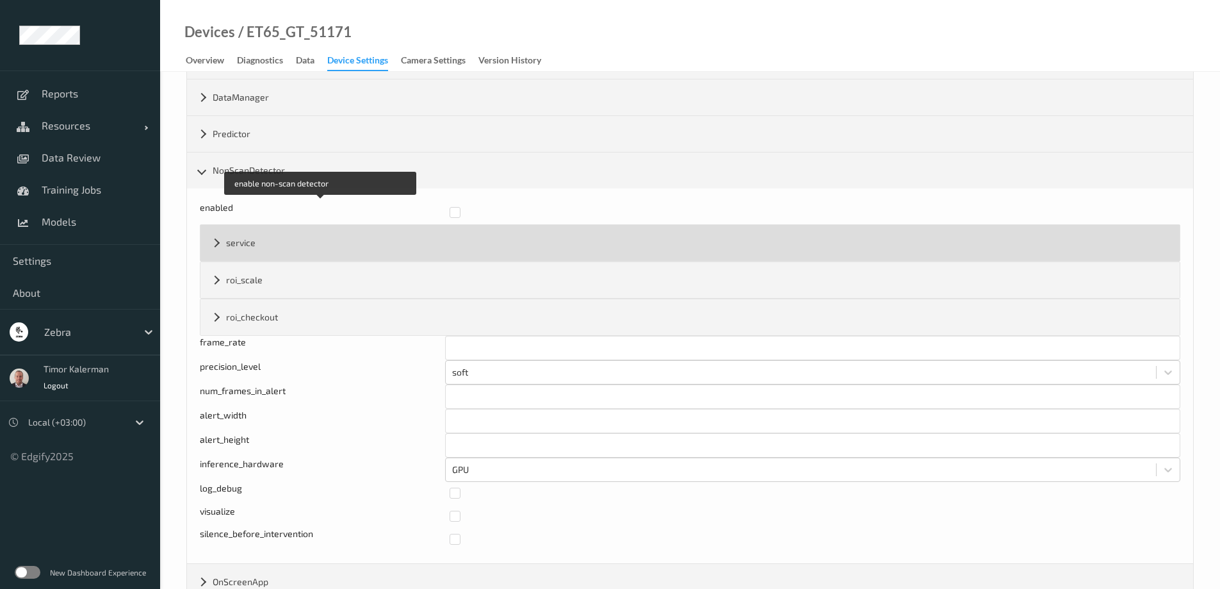
click at [282, 233] on div "service" at bounding box center [689, 243] width 979 height 36
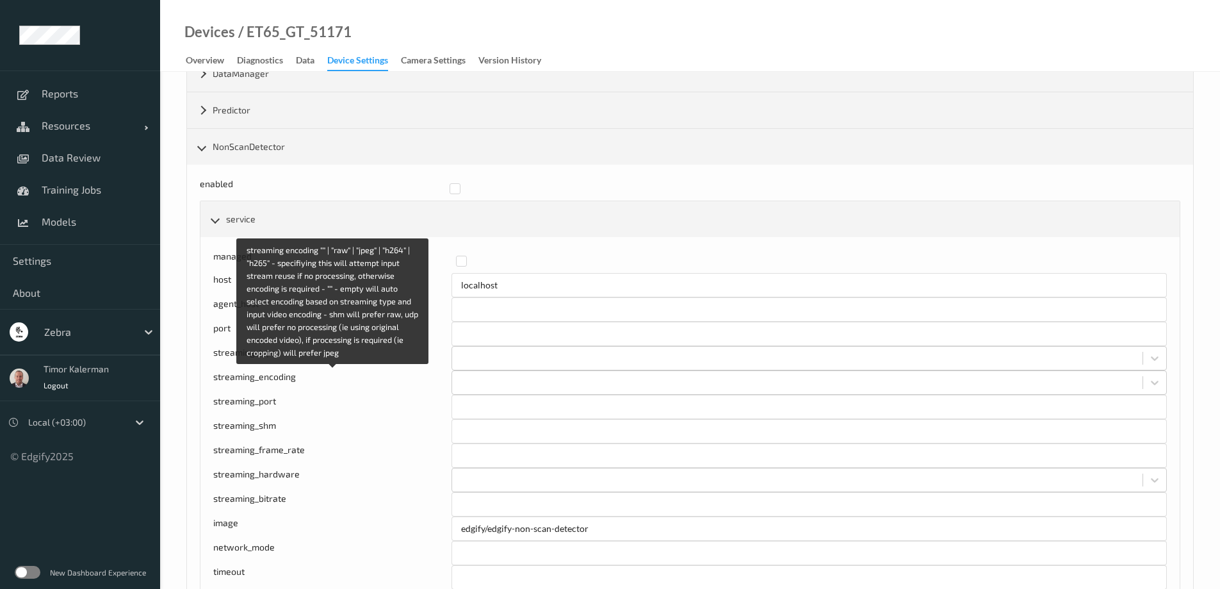
scroll to position [1495, 0]
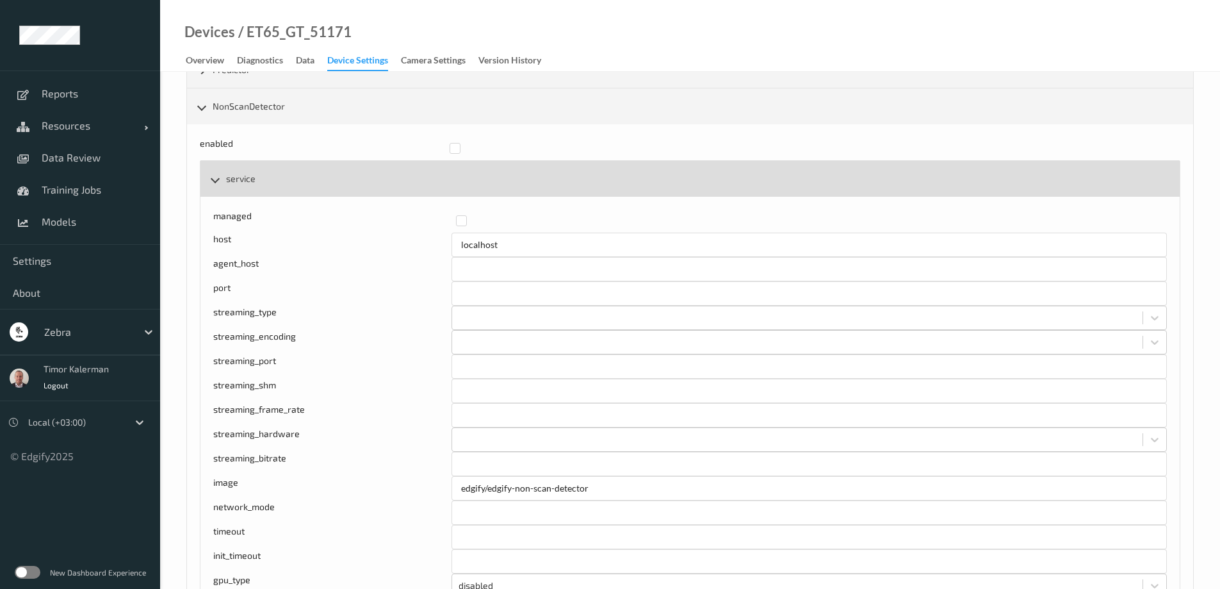
click at [317, 186] on div "service" at bounding box center [689, 179] width 979 height 36
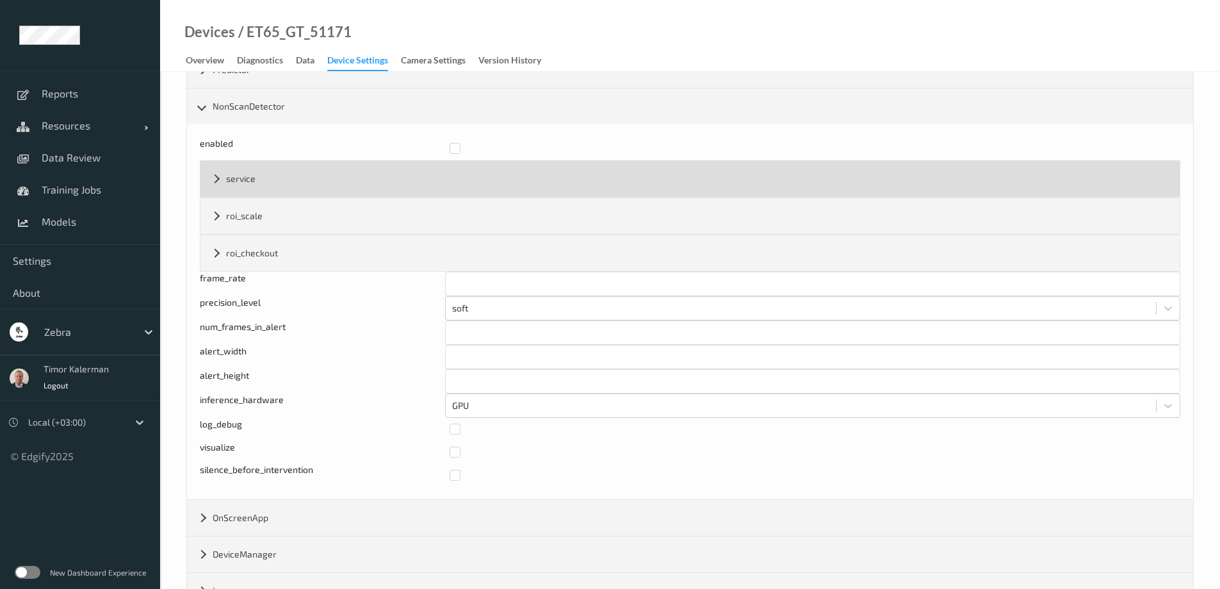
click at [317, 186] on div "service" at bounding box center [689, 179] width 979 height 36
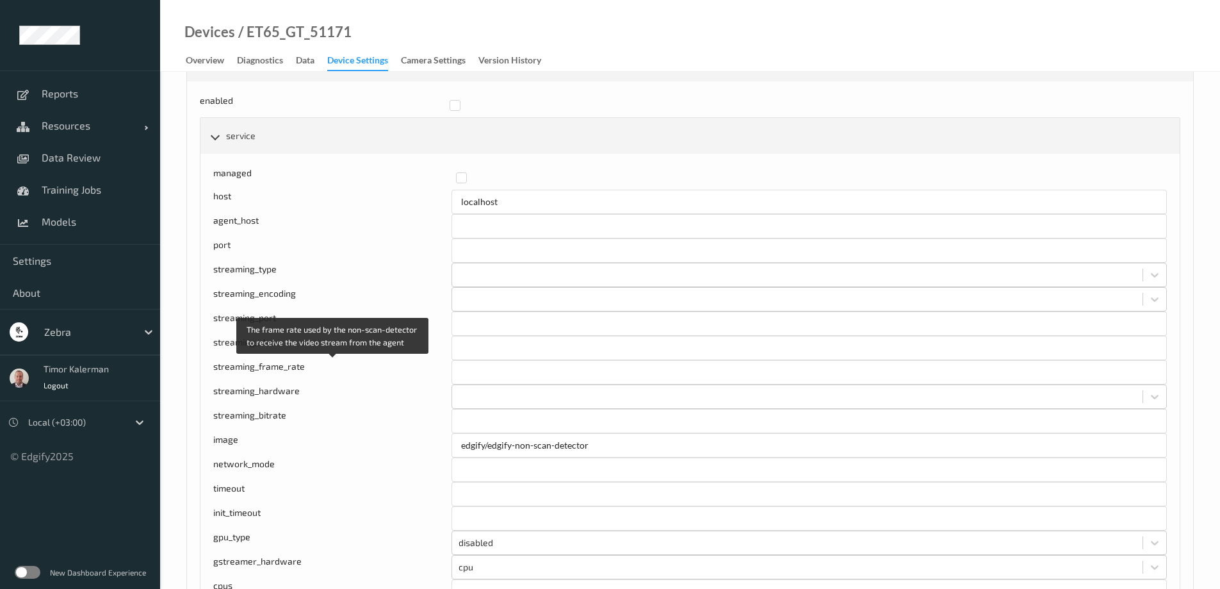
scroll to position [1623, 0]
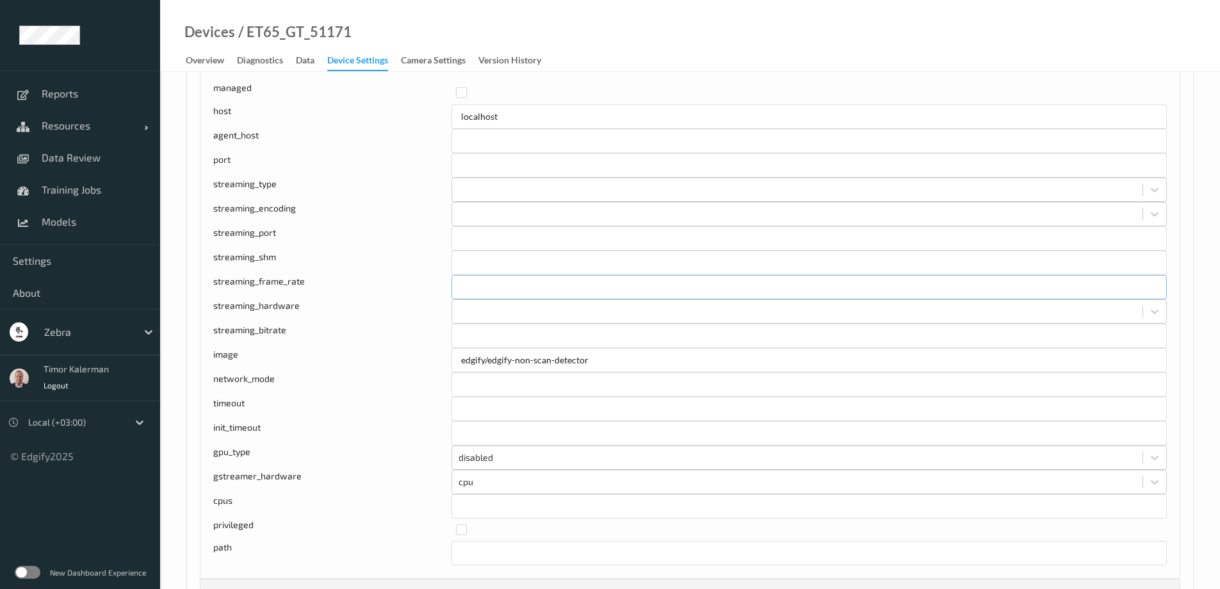
click at [485, 288] on input "*" at bounding box center [808, 287] width 715 height 24
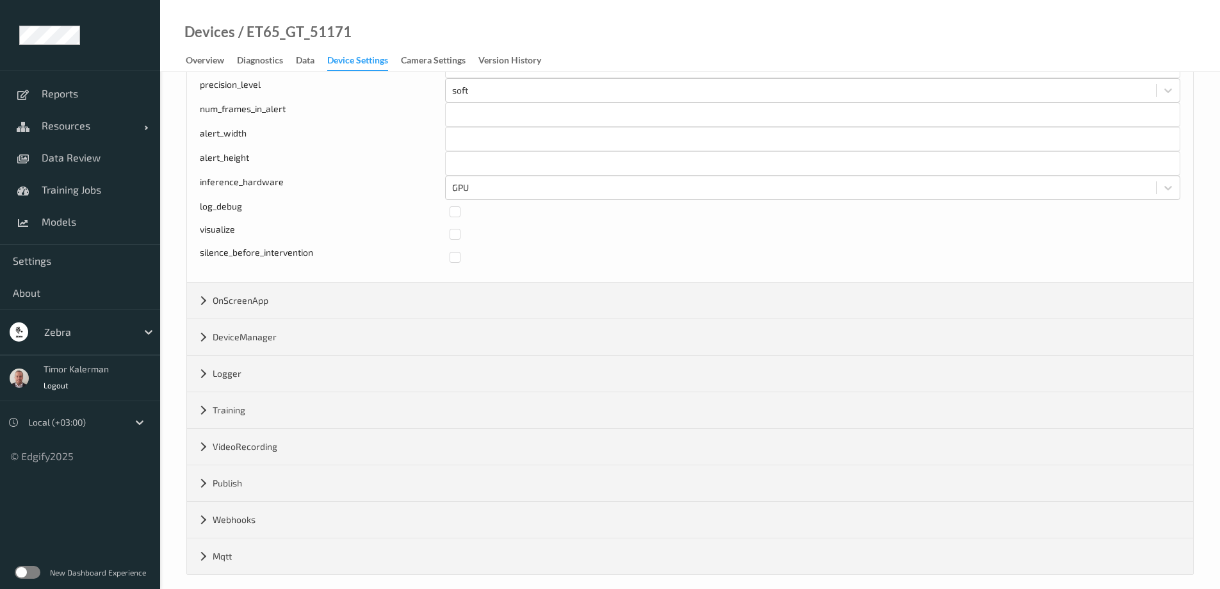
scroll to position [2234, 0]
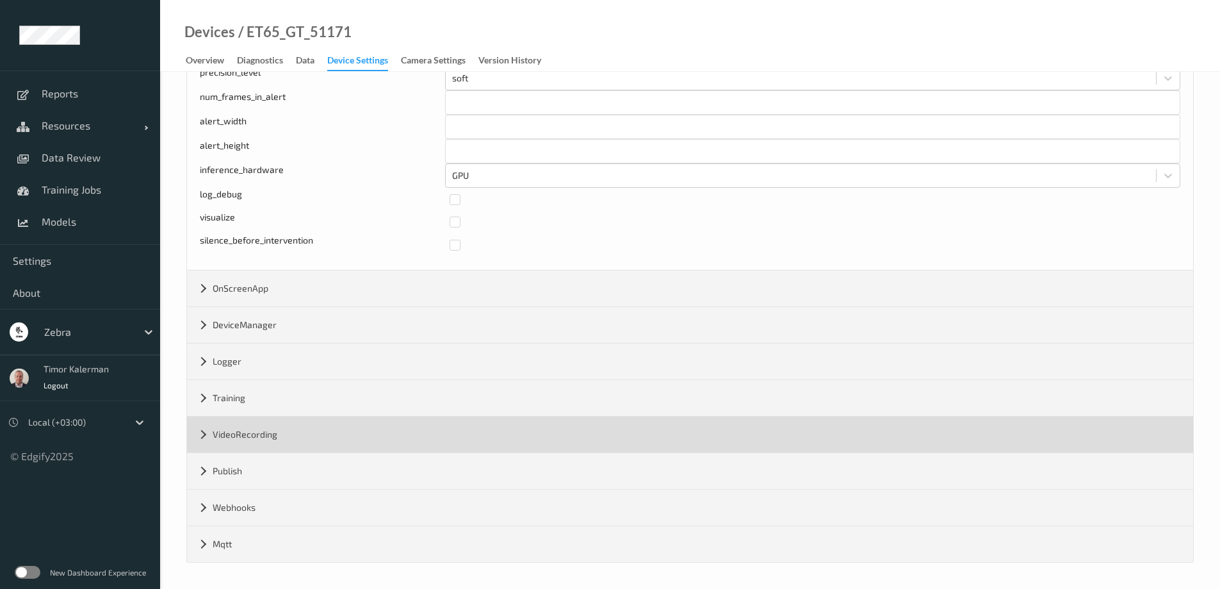
click at [293, 419] on div "VideoRecording" at bounding box center [690, 434] width 1006 height 36
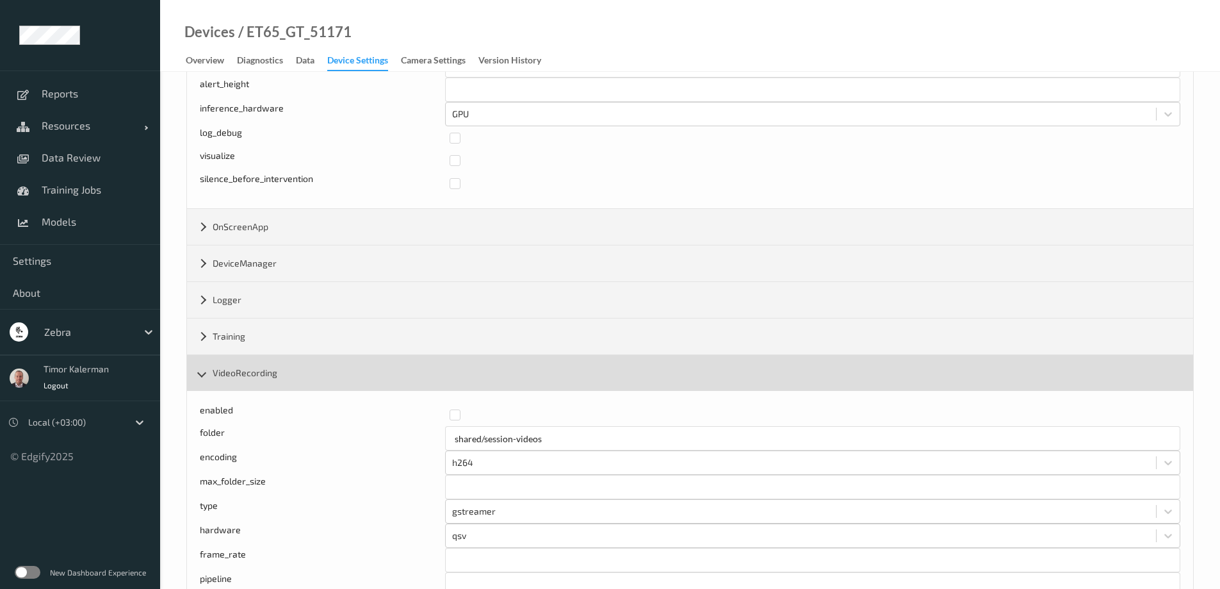
scroll to position [2554, 0]
click at [272, 372] on div "VideoRecording" at bounding box center [690, 370] width 1006 height 36
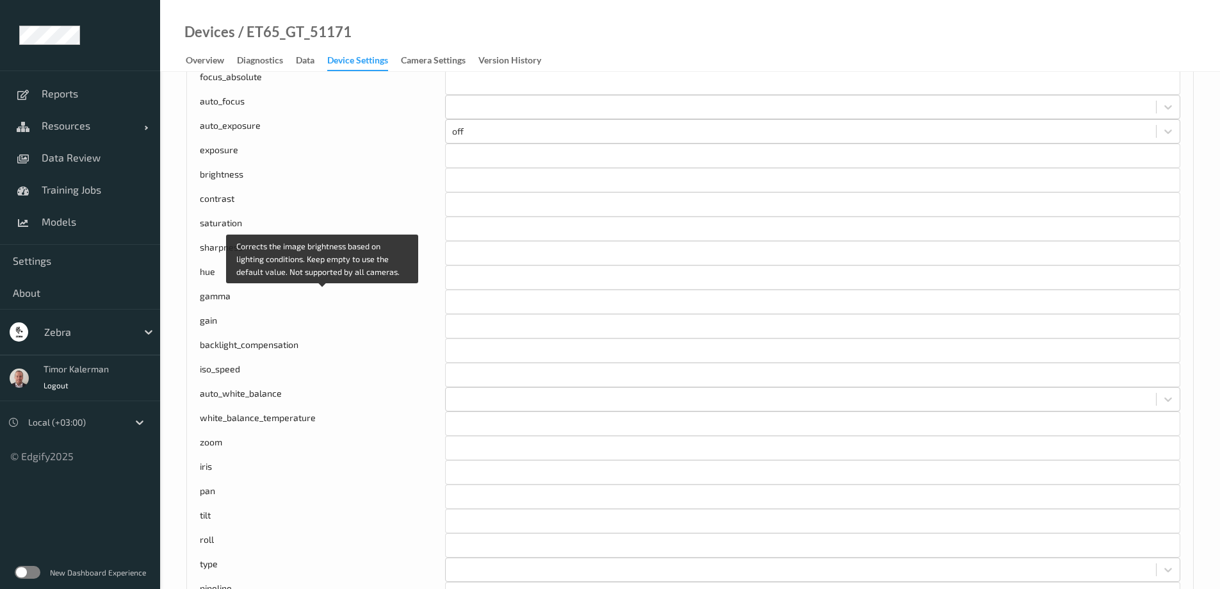
scroll to position [128, 0]
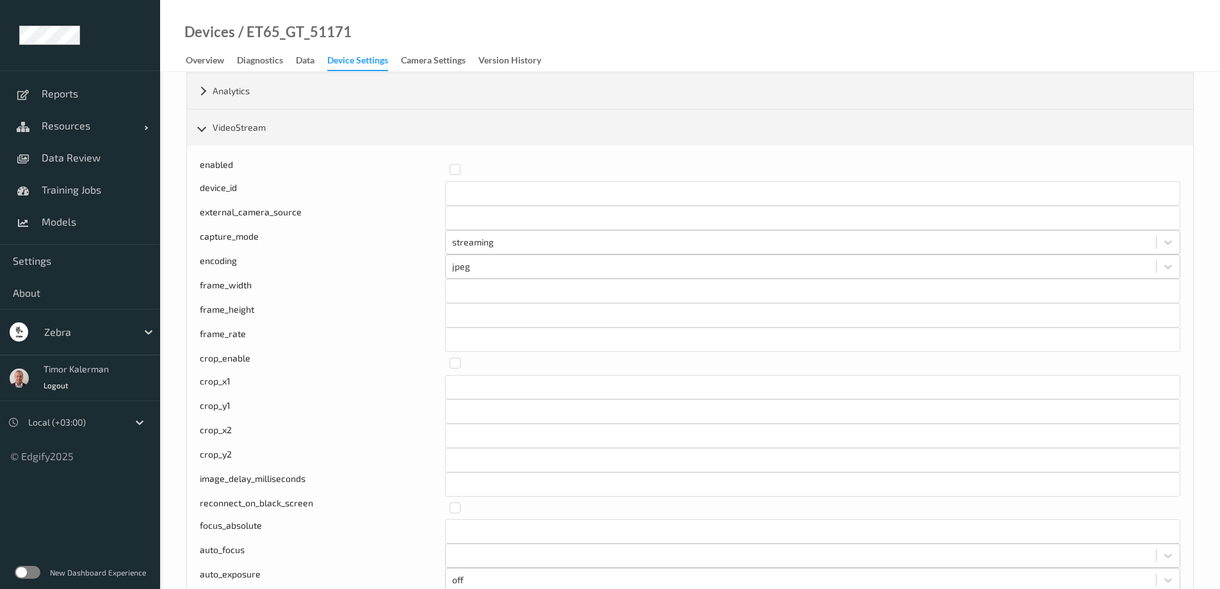
click at [33, 576] on label at bounding box center [28, 571] width 26 height 13
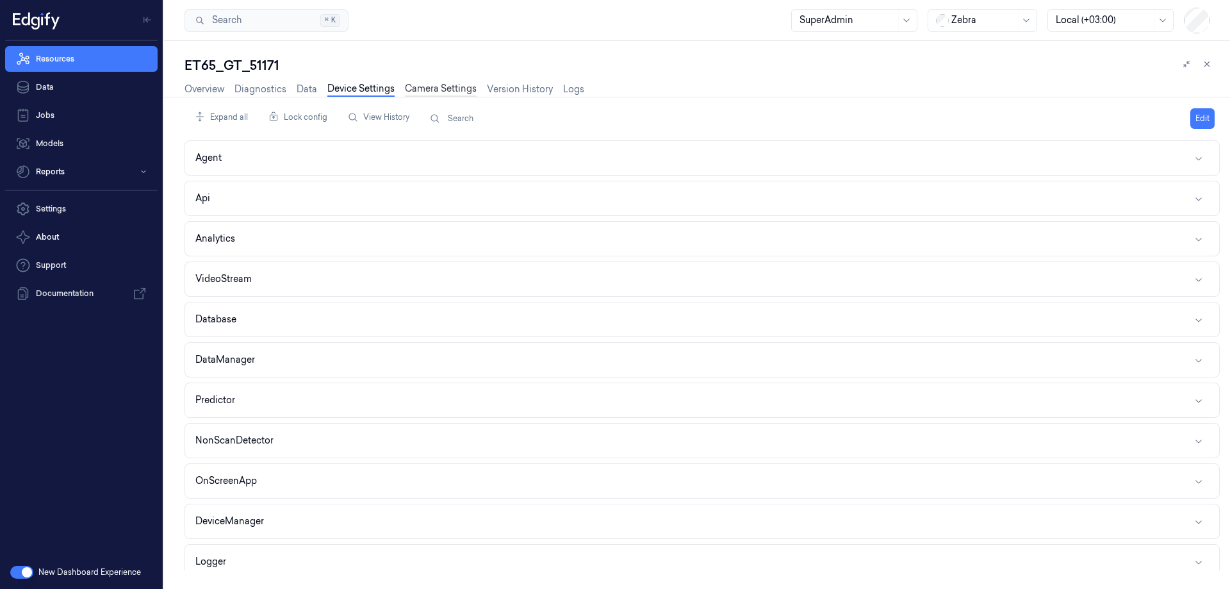
click at [443, 89] on link "Camera Settings" at bounding box center [441, 89] width 72 height 15
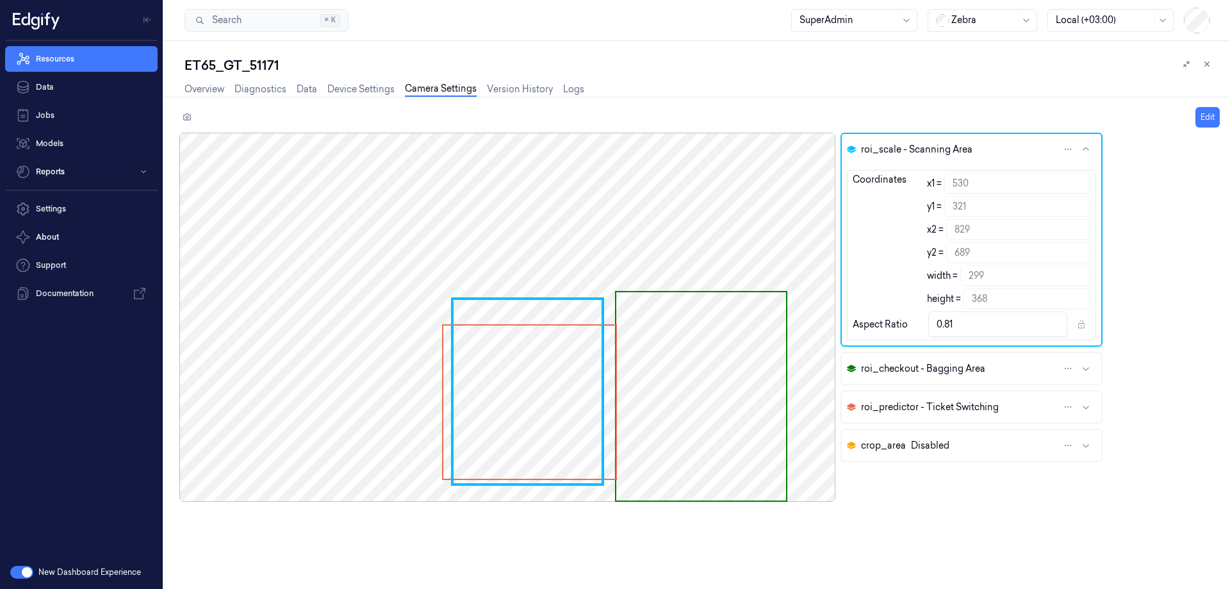
click at [370, 81] on div "Overview Diagnostics Data Device Settings Camera Settings Version History Logs" at bounding box center [384, 90] width 400 height 33
click at [368, 88] on link "Device Settings" at bounding box center [360, 89] width 67 height 15
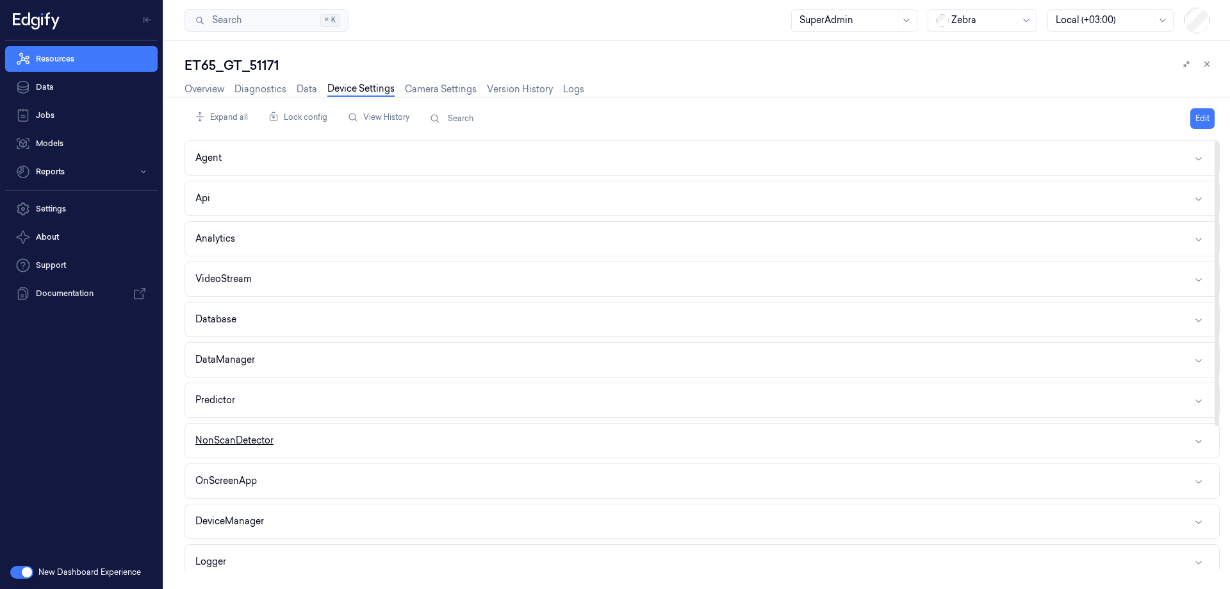
click at [260, 427] on button "NonScanDetector" at bounding box center [702, 440] width 1034 height 34
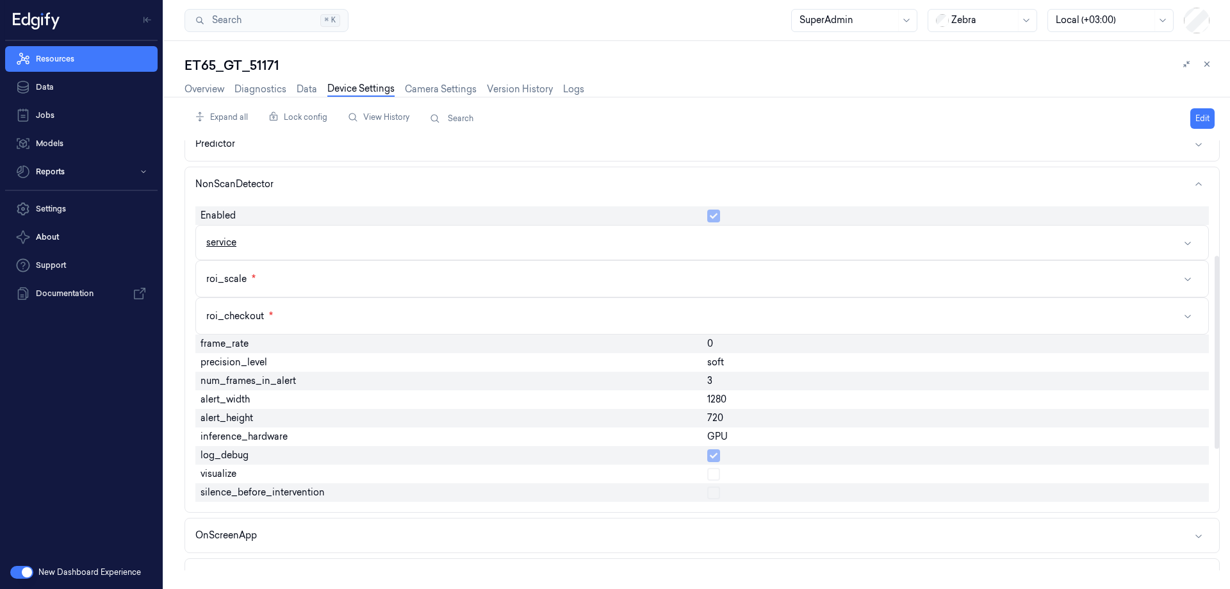
click at [264, 244] on button "service" at bounding box center [702, 242] width 1012 height 34
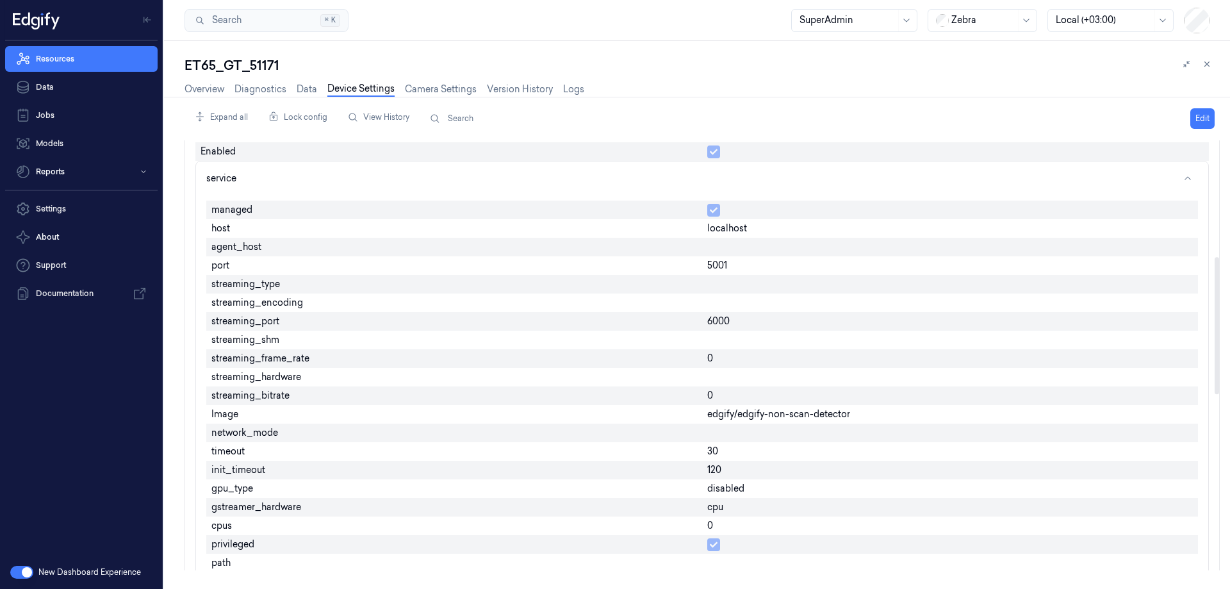
scroll to position [384, 0]
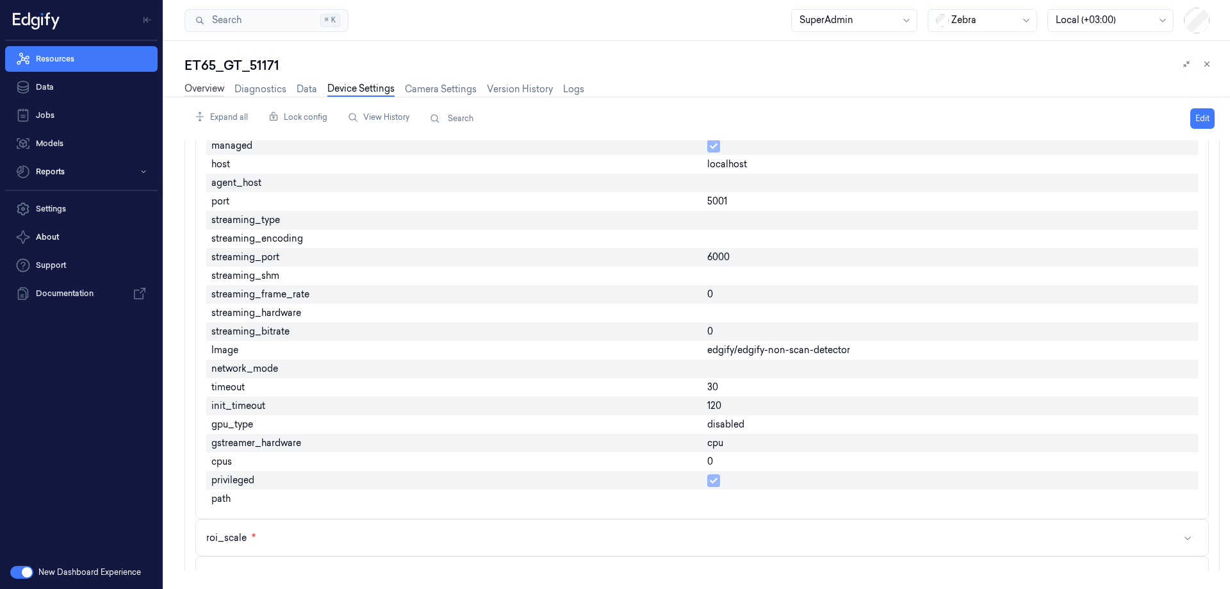
click at [209, 92] on link "Overview" at bounding box center [204, 89] width 40 height 15
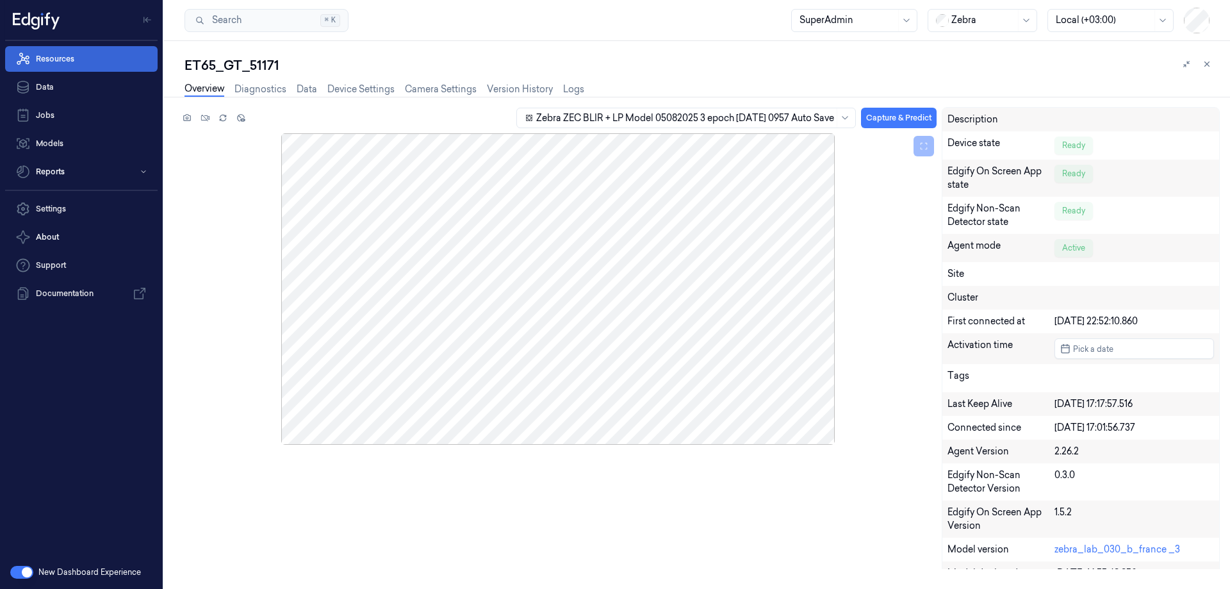
click at [93, 57] on link "Resources" at bounding box center [81, 59] width 152 height 26
